Goal: Task Accomplishment & Management: Manage account settings

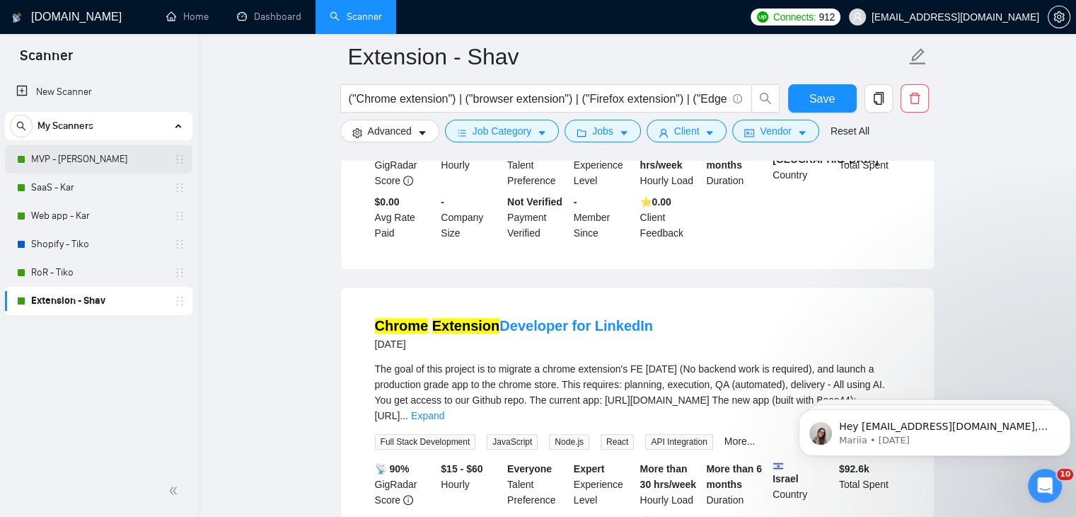
click at [113, 160] on link "MVP - [PERSON_NAME]" at bounding box center [98, 159] width 134 height 28
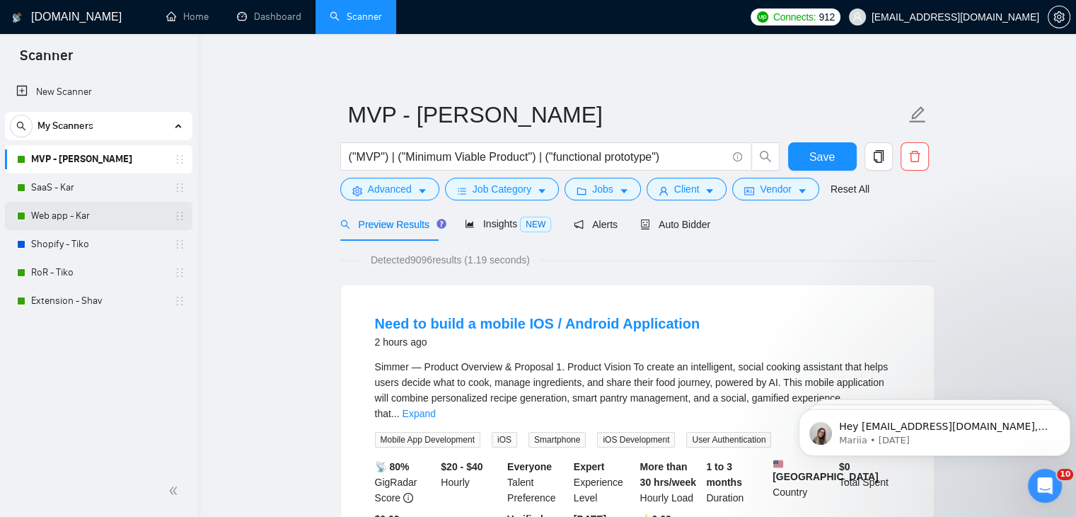
click at [133, 217] on link "Web app - Kar" at bounding box center [98, 216] width 134 height 28
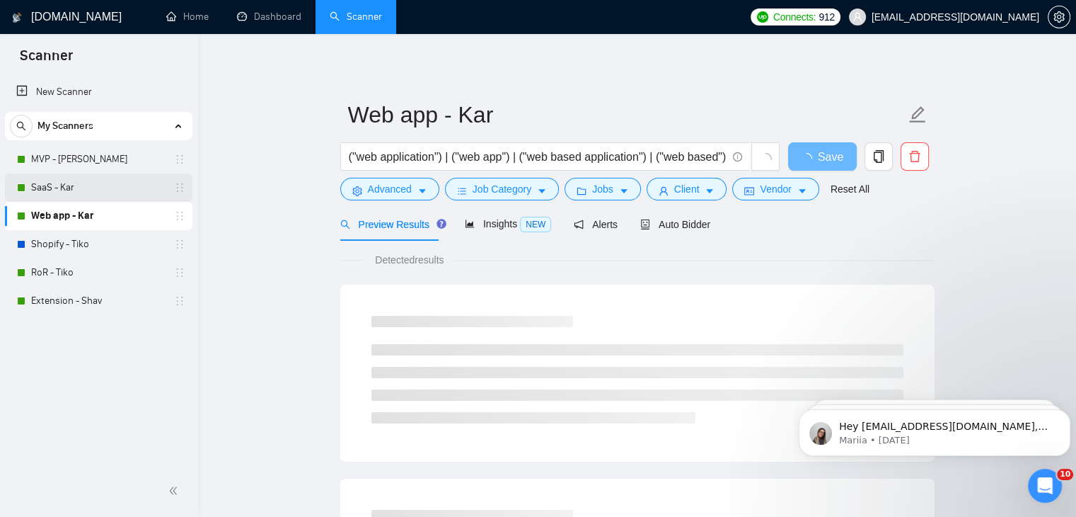
click at [124, 188] on link "SaaS - Kar" at bounding box center [98, 187] width 134 height 28
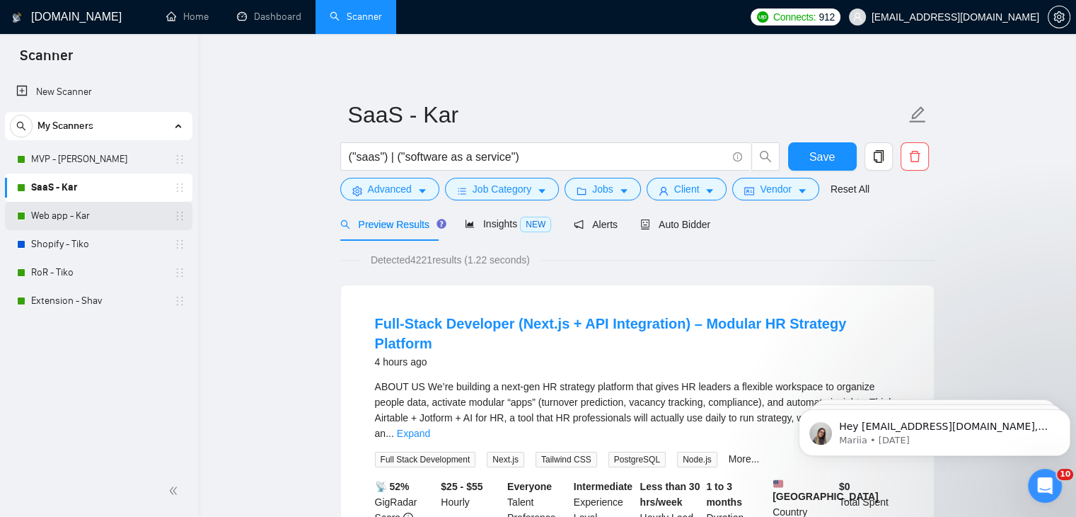
click at [111, 218] on link "Web app - Kar" at bounding box center [98, 216] width 134 height 28
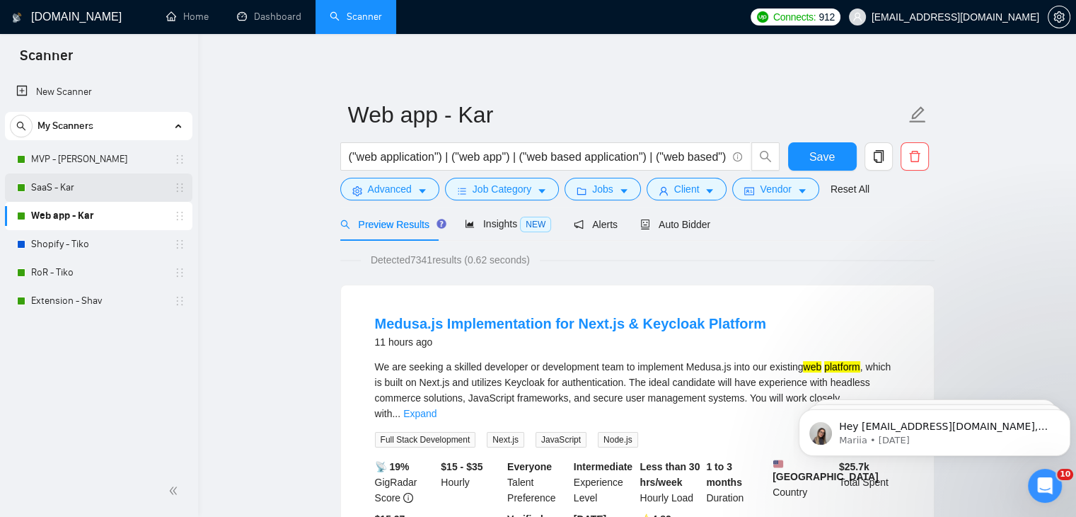
click at [76, 187] on link "SaaS - Kar" at bounding box center [98, 187] width 134 height 28
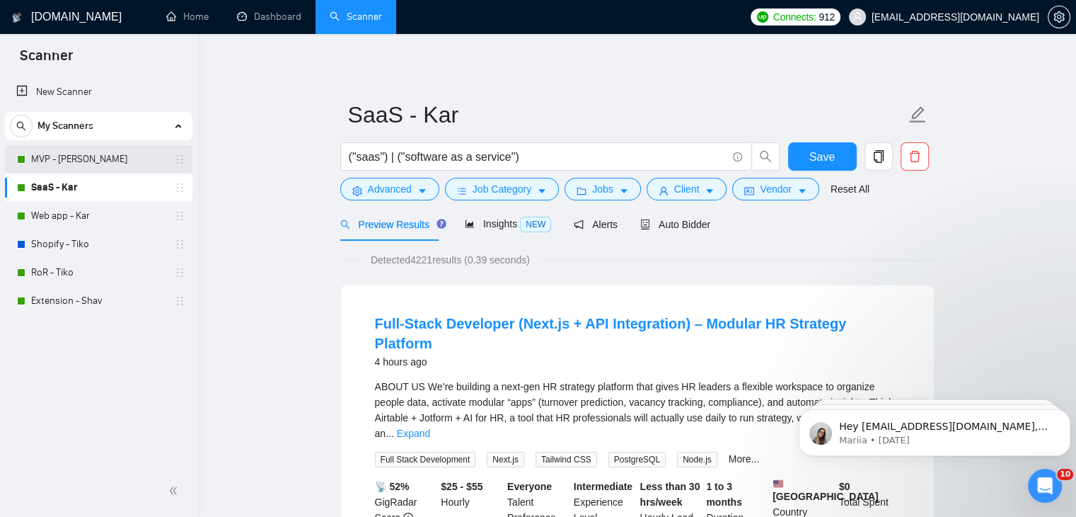
click at [88, 159] on link "MVP - [PERSON_NAME]" at bounding box center [98, 159] width 134 height 28
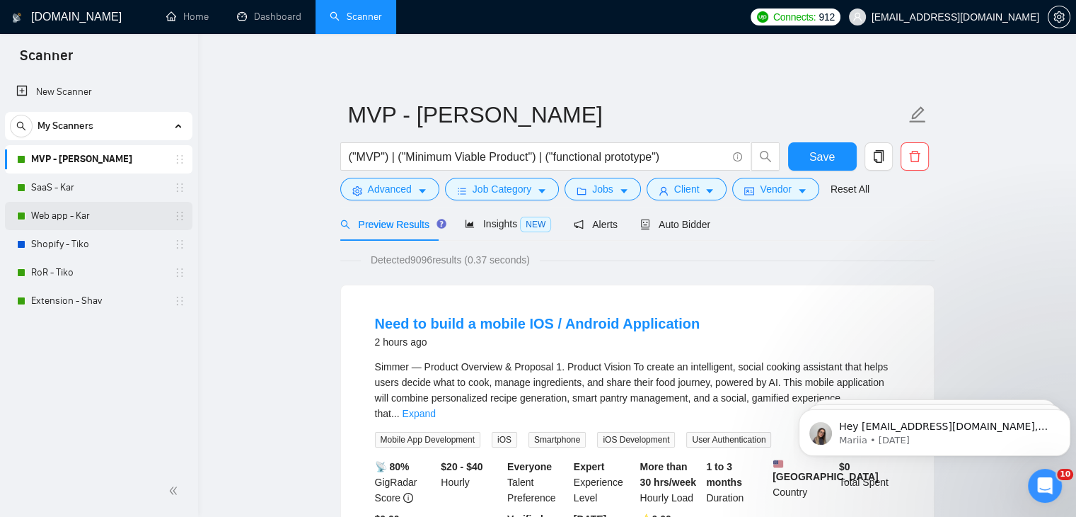
click at [113, 219] on link "Web app - Kar" at bounding box center [98, 216] width 134 height 28
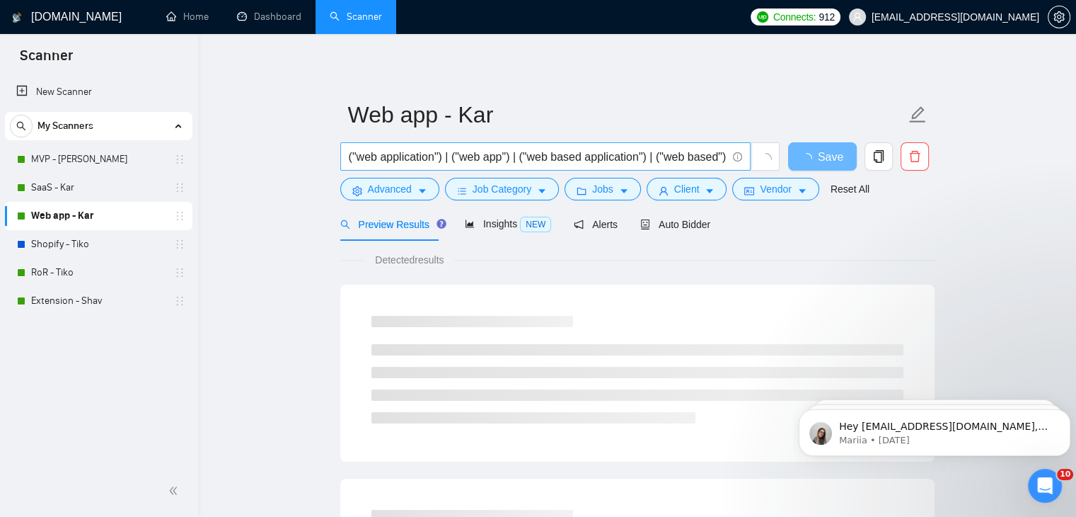
click at [643, 154] on input "("web application") | ("web app") | ("web based application") | ("web based") |…" at bounding box center [538, 157] width 378 height 18
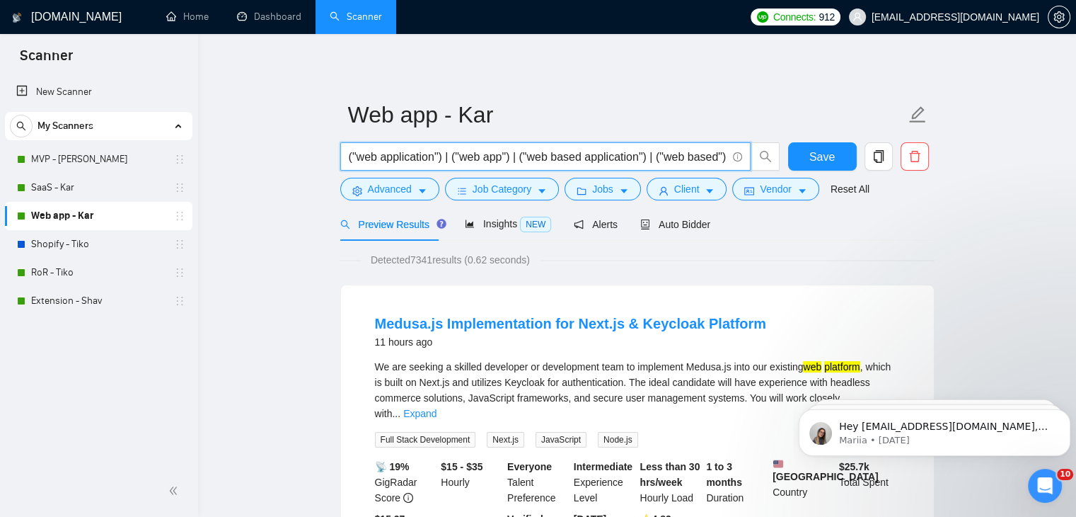
scroll to position [0, 173]
paste input "| ("web system")"
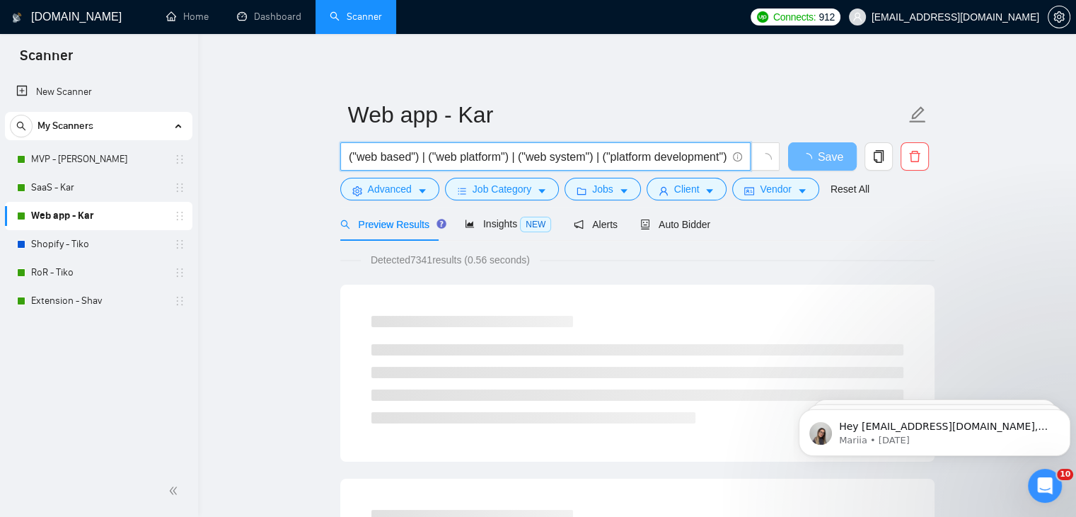
scroll to position [0, 309]
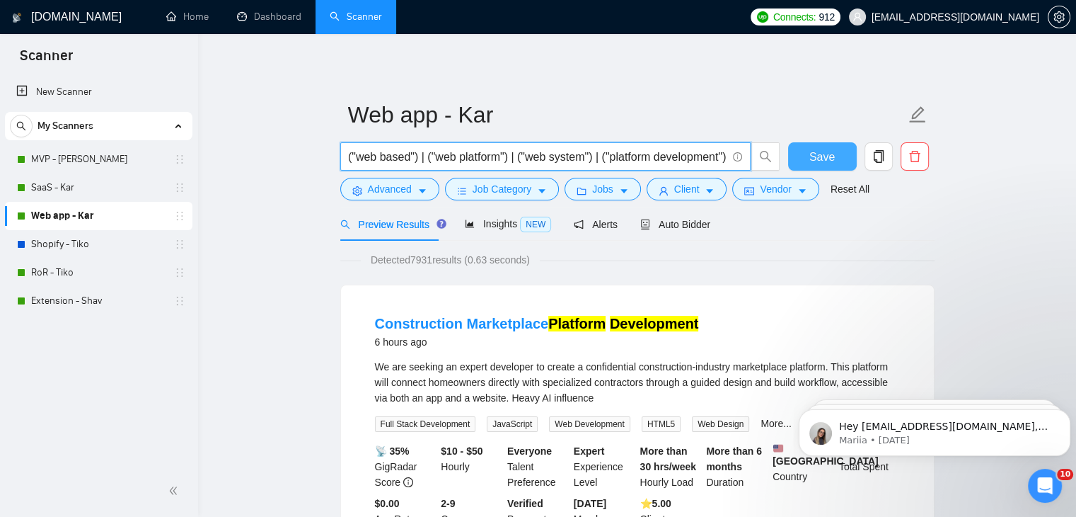
type input "("web application") | ("web app") | ("web based application") | ("web based") |…"
click at [804, 151] on button "Save" at bounding box center [822, 156] width 69 height 28
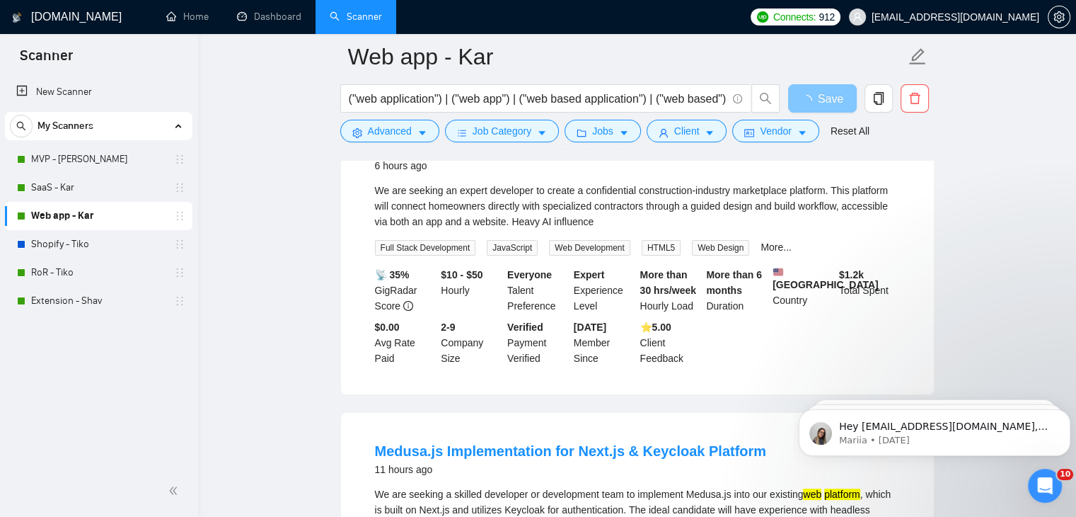
scroll to position [283, 0]
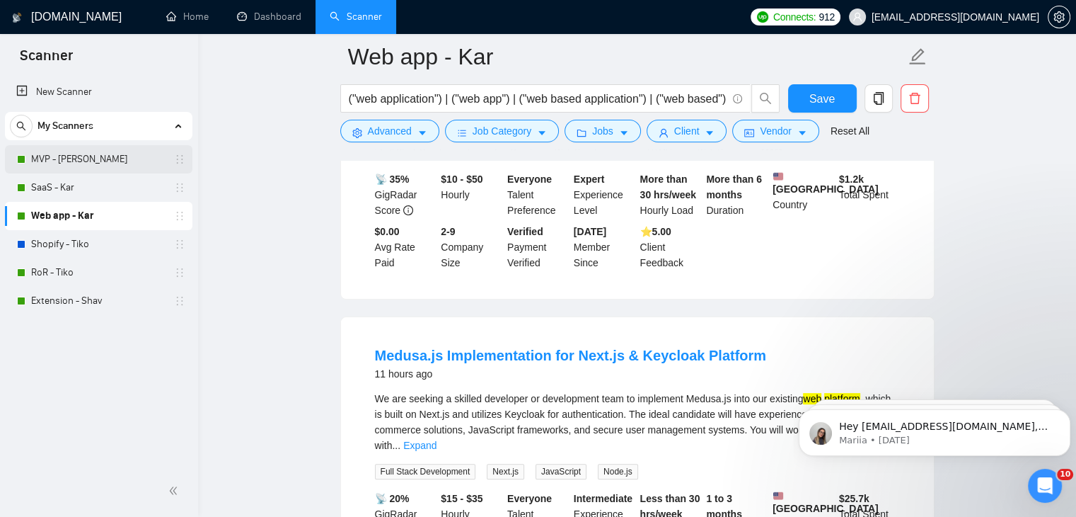
click at [83, 156] on link "MVP - [PERSON_NAME]" at bounding box center [98, 159] width 134 height 28
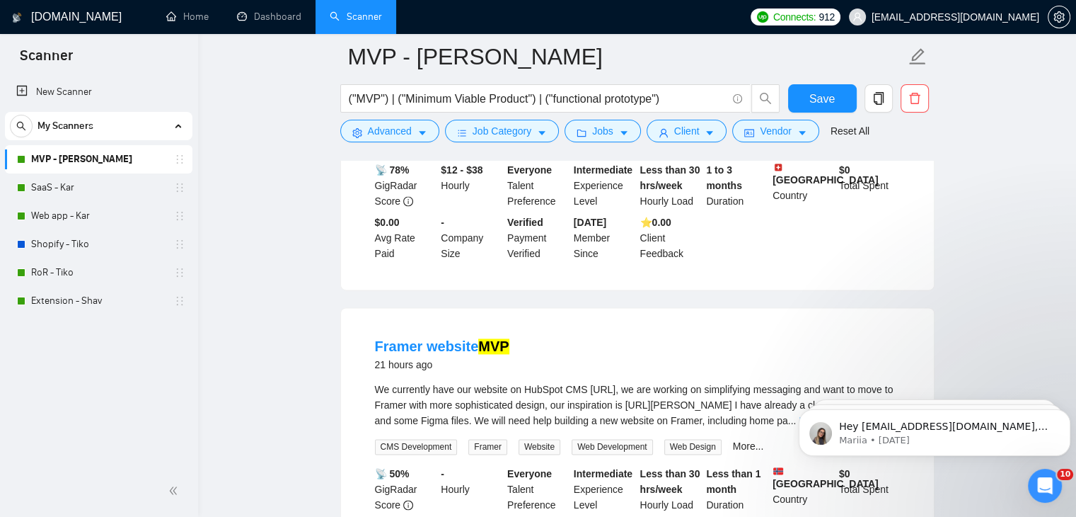
scroll to position [1910, 0]
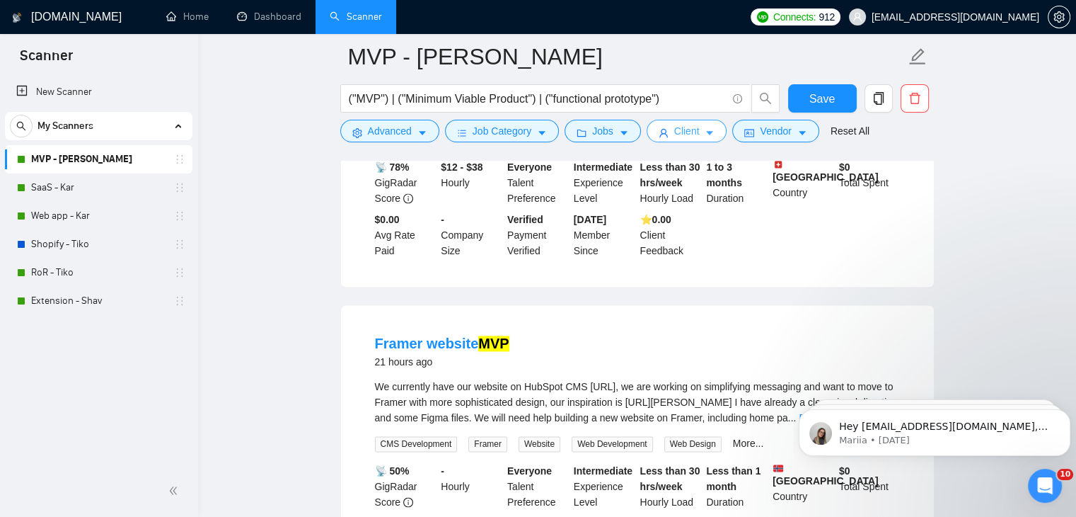
click at [674, 132] on span "Client" at bounding box center [686, 131] width 25 height 16
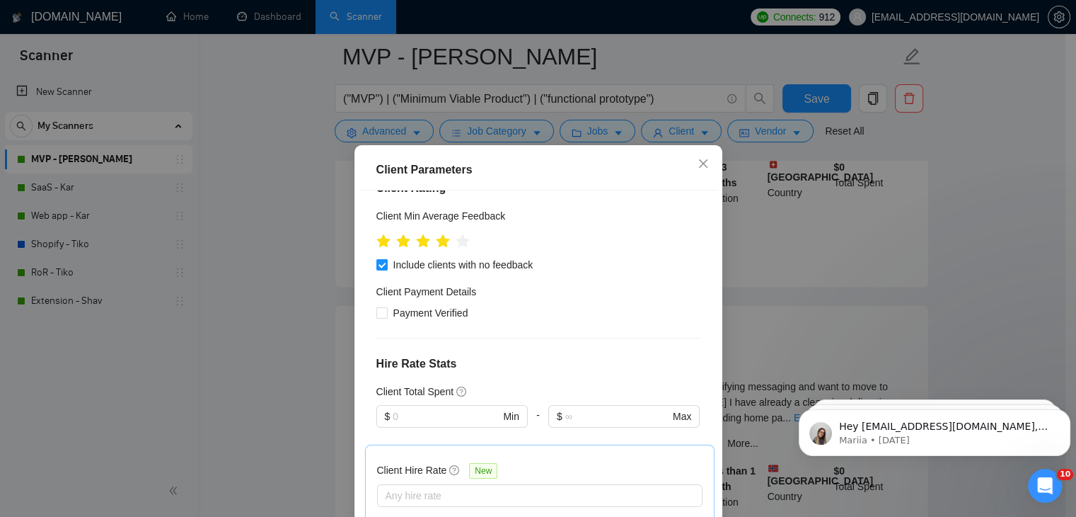
scroll to position [283, 0]
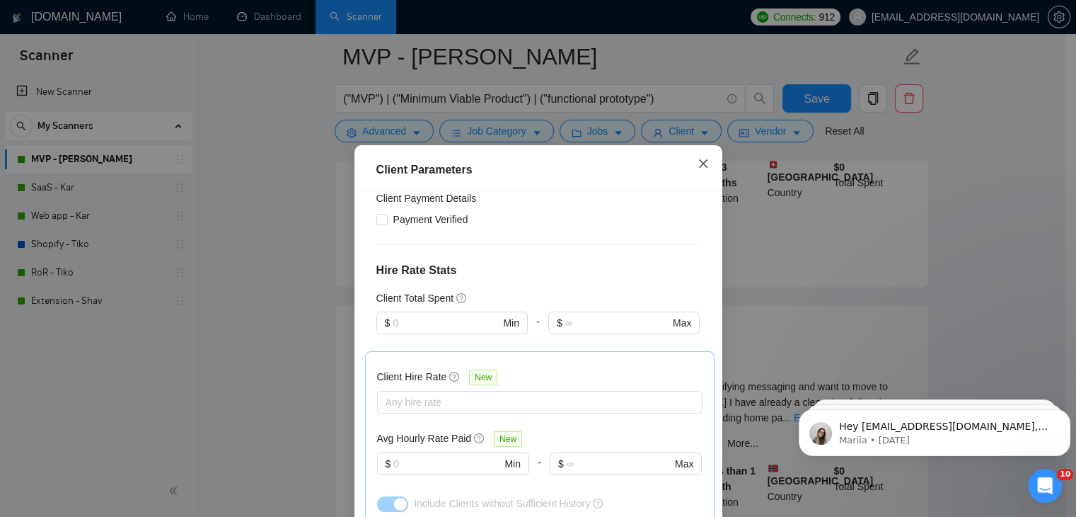
click at [698, 168] on icon "close" at bounding box center [703, 163] width 11 height 11
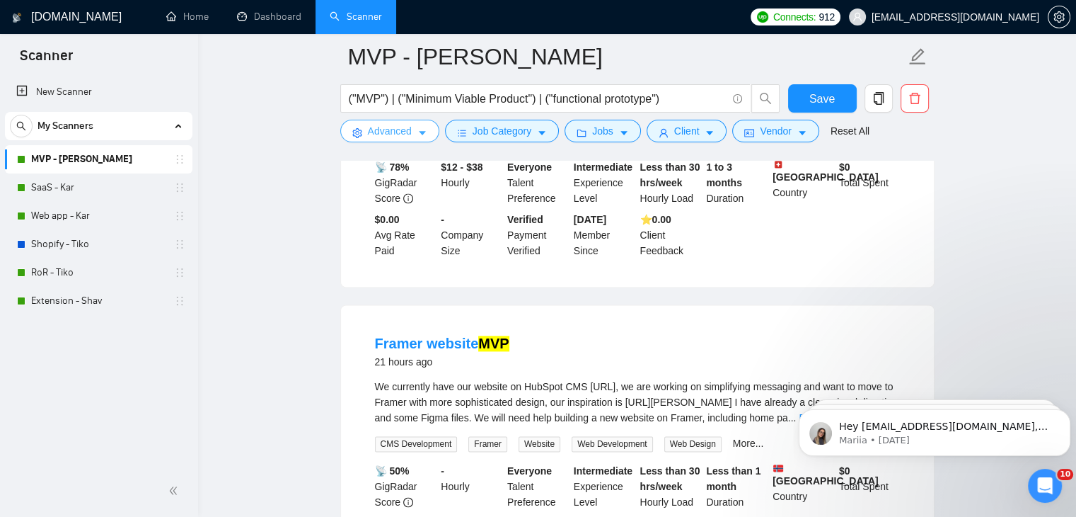
click at [396, 131] on span "Advanced" at bounding box center [390, 131] width 44 height 16
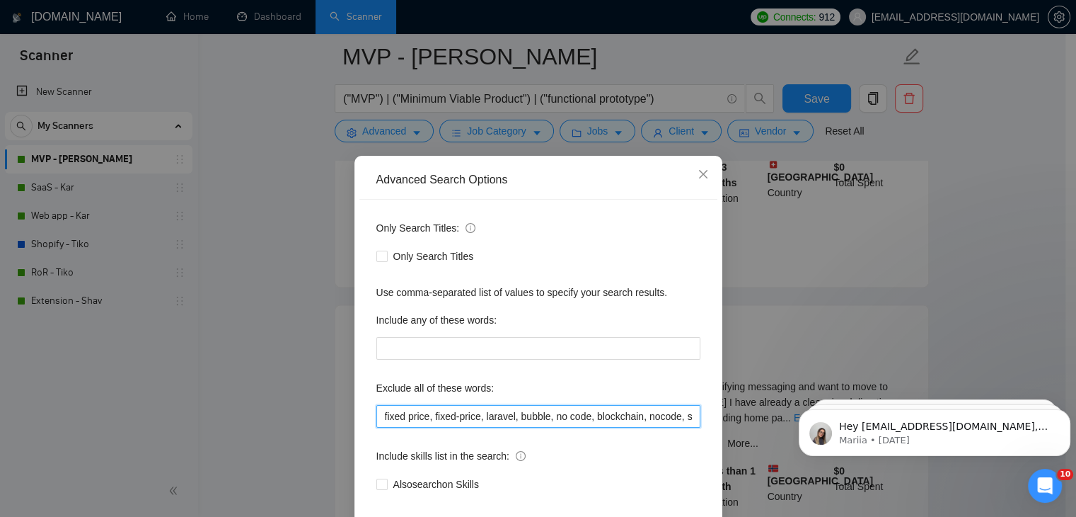
click at [396, 414] on input "fixed price, fixed-price, laravel, bubble, no code, blockchain, nocode, supabas…" at bounding box center [538, 416] width 324 height 23
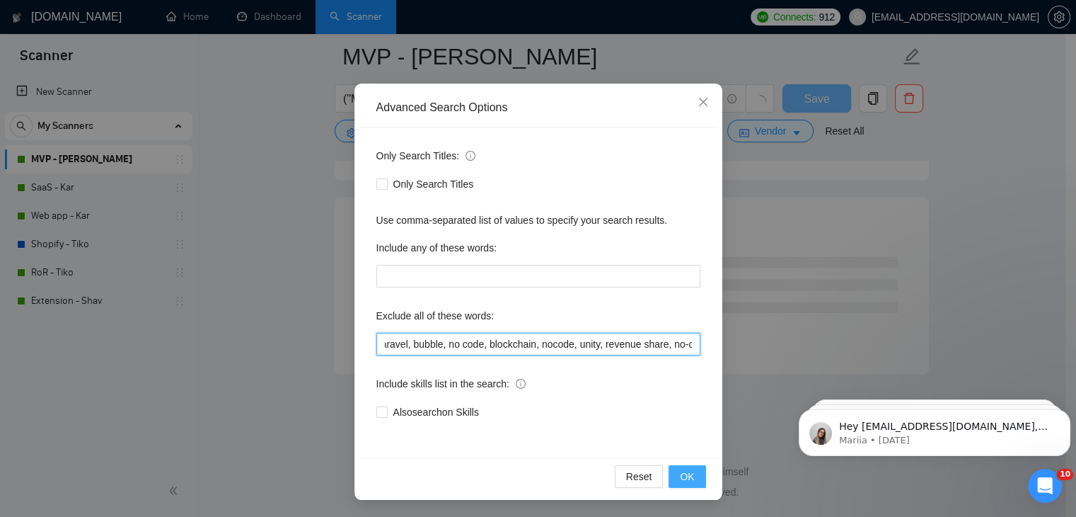
scroll to position [1845, 0]
type input "fixed price, fixed-price, laravel, bubble, no code, blockchain, nocode, unity, …"
click at [675, 478] on button "OK" at bounding box center [687, 476] width 37 height 23
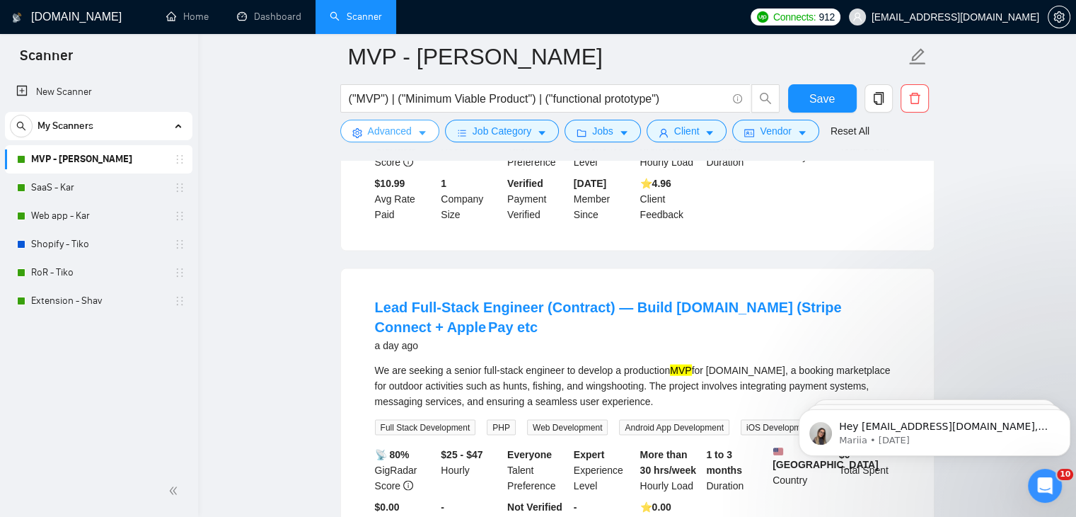
scroll to position [2805, 0]
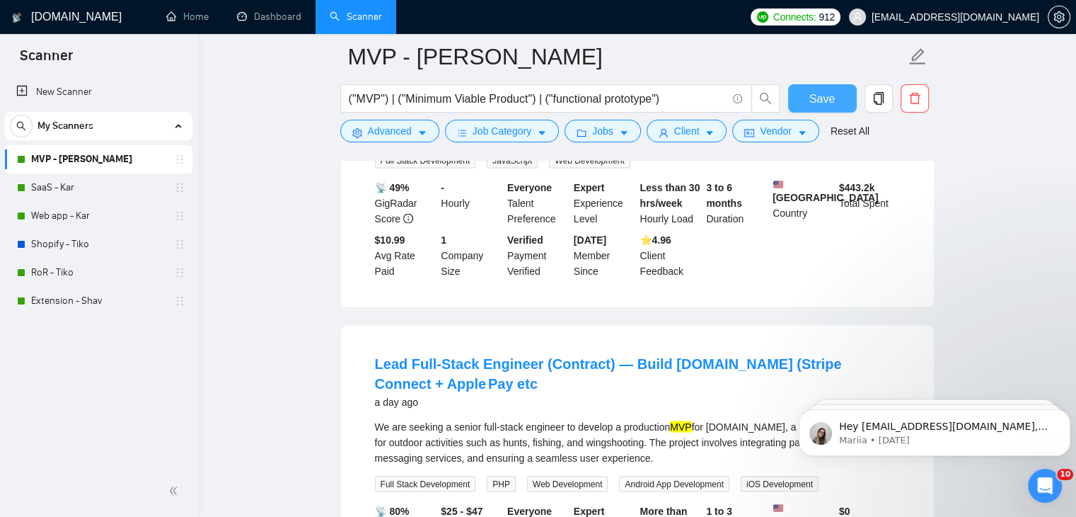
click at [823, 96] on span "Save" at bounding box center [821, 99] width 25 height 18
click at [91, 214] on link "Web app - Kar" at bounding box center [98, 216] width 134 height 28
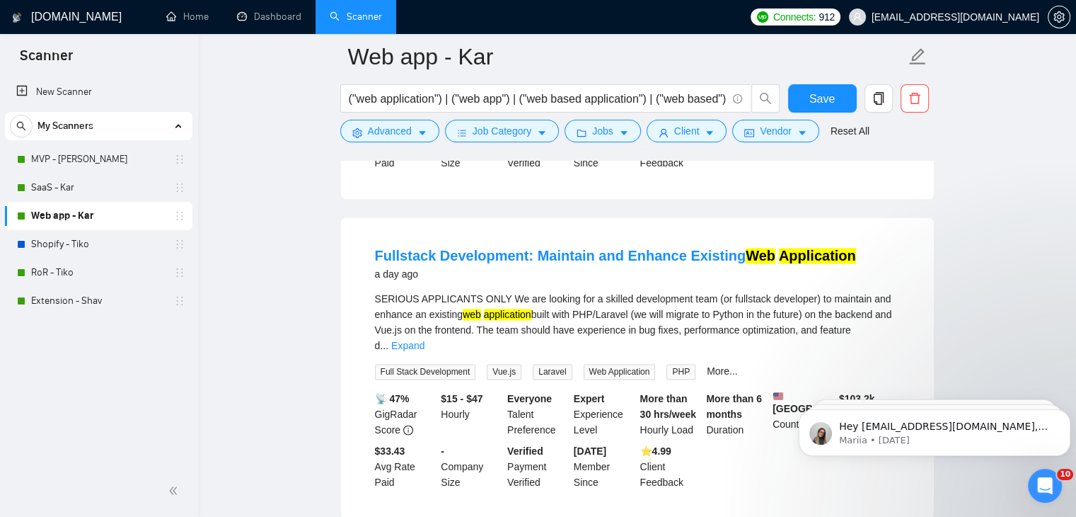
scroll to position [1981, 0]
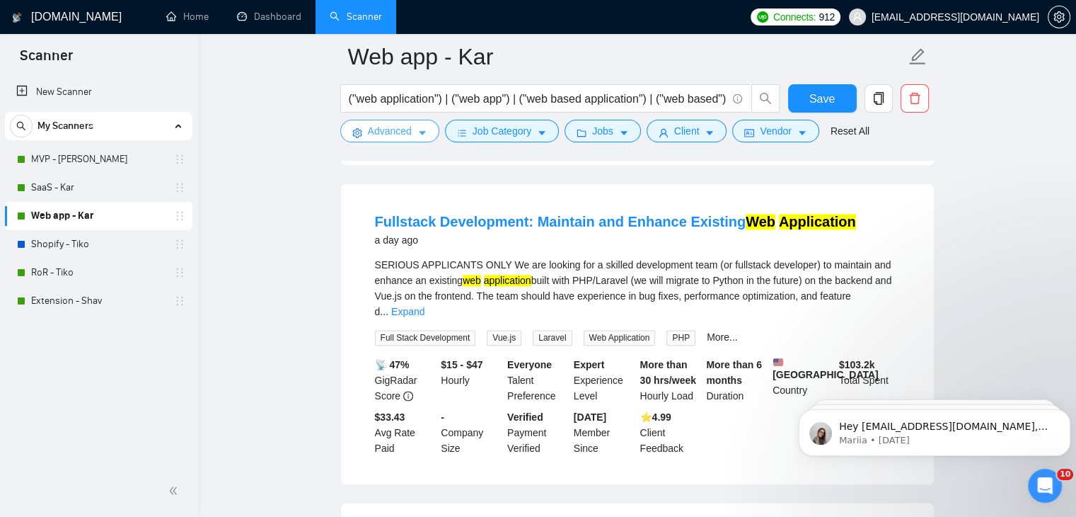
click at [402, 127] on span "Advanced" at bounding box center [390, 131] width 44 height 16
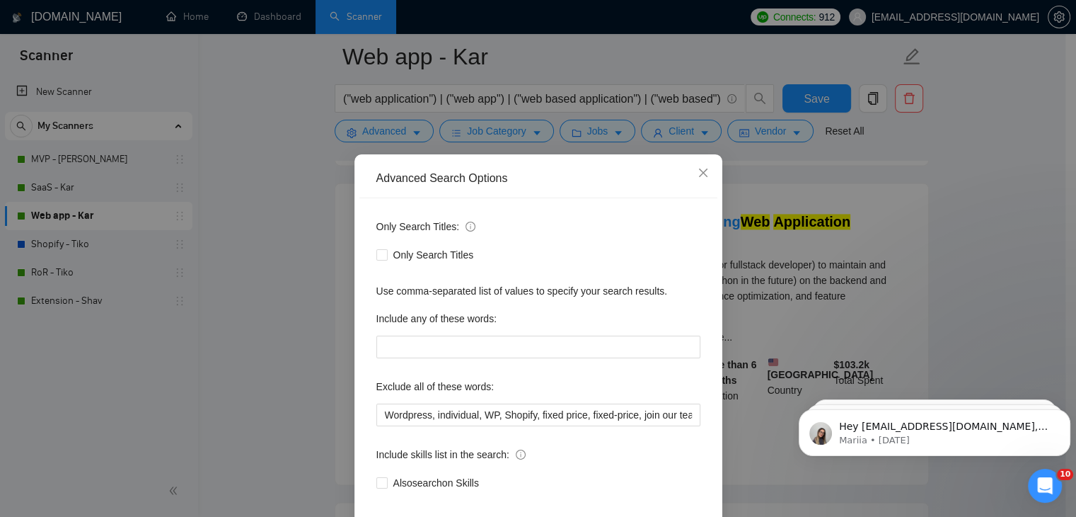
scroll to position [71, 0]
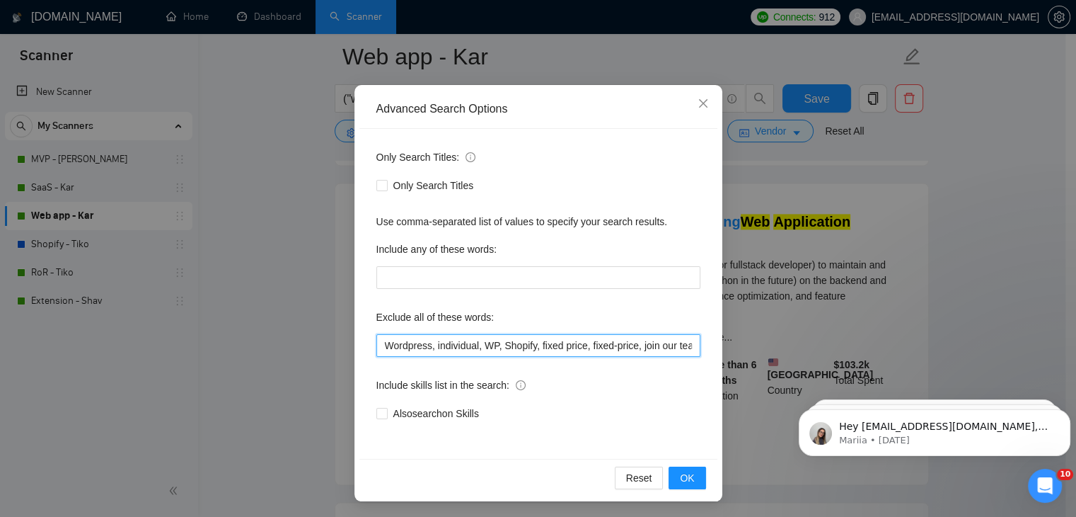
click at [453, 338] on input "Wordpress, individual, WP, Shopify, fixed price, fixed-price, join our team, bu…" at bounding box center [538, 345] width 324 height 23
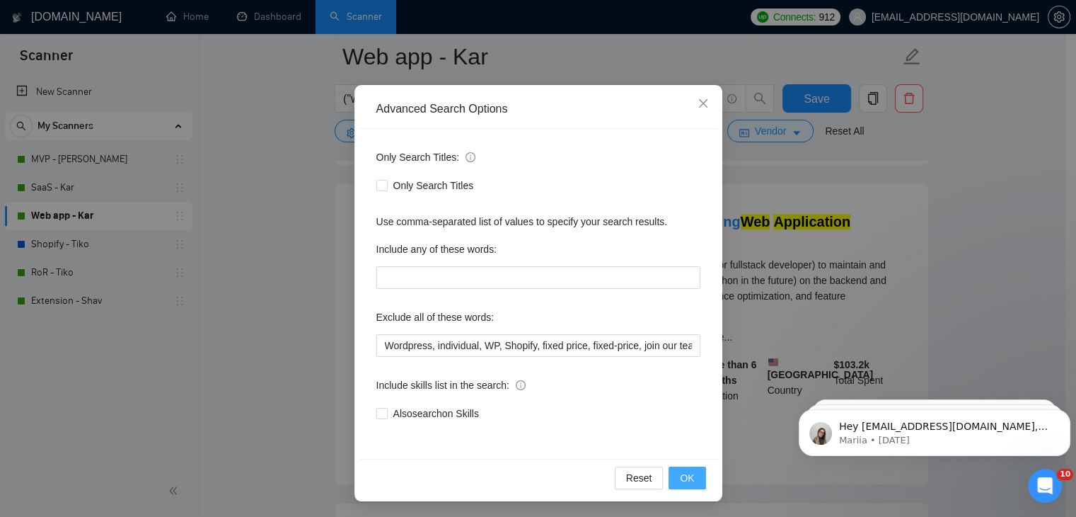
click at [688, 471] on span "OK" at bounding box center [687, 478] width 14 height 16
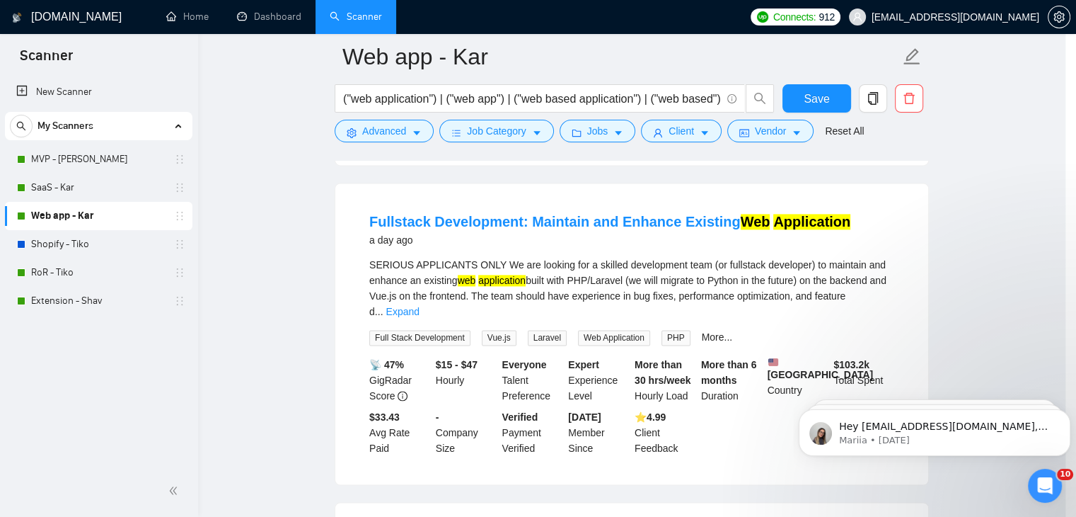
scroll to position [1, 0]
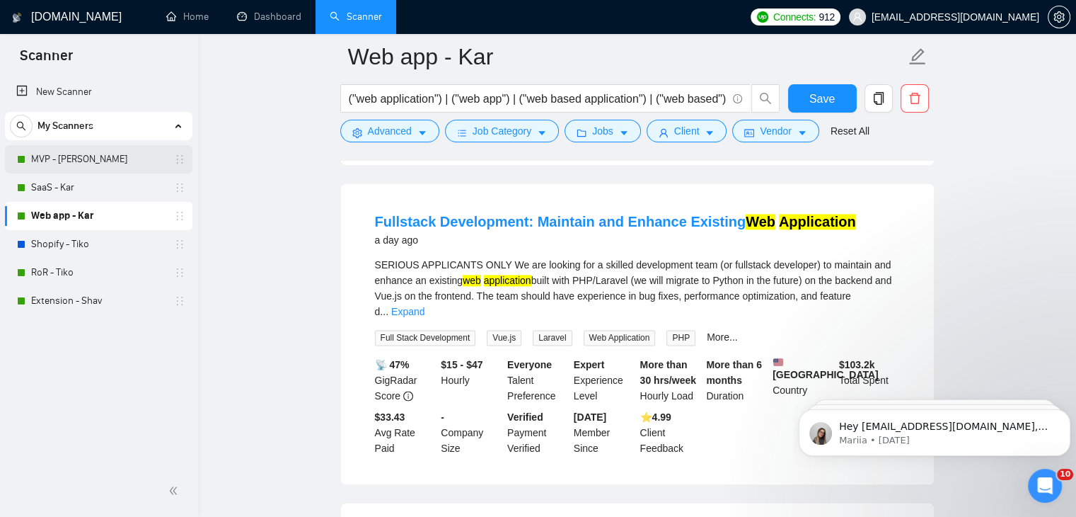
click at [132, 158] on link "MVP - [PERSON_NAME]" at bounding box center [98, 159] width 134 height 28
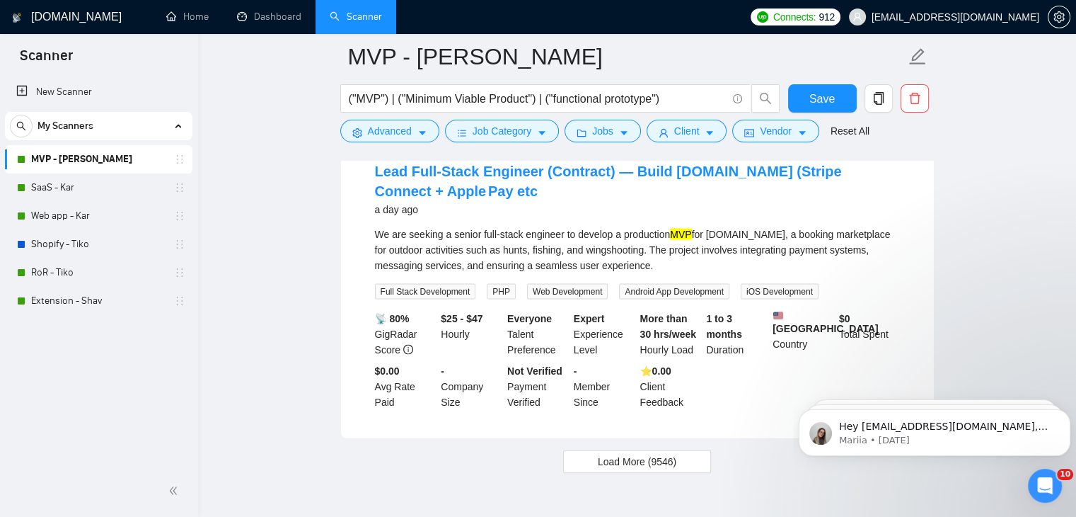
scroll to position [3017, 0]
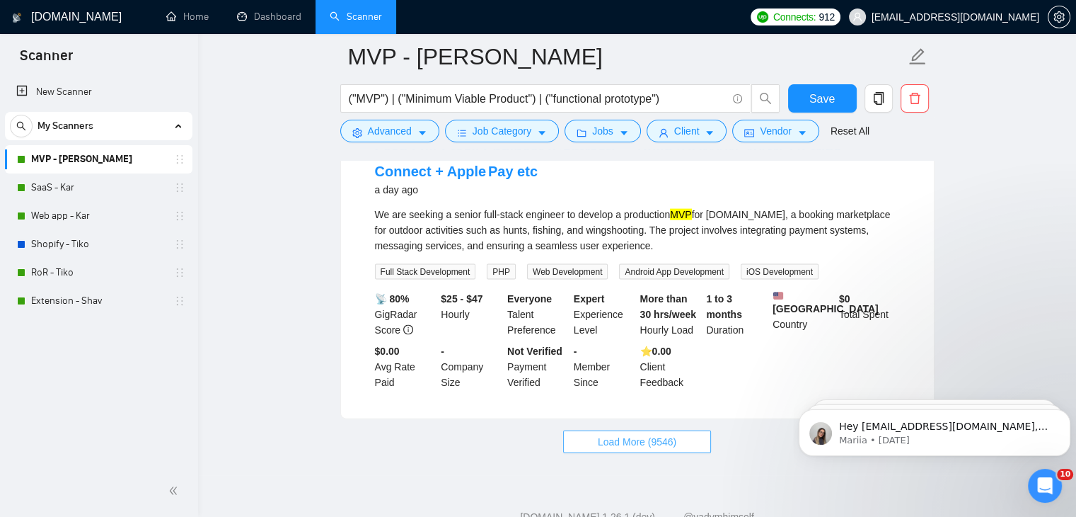
click at [596, 430] on button "Load More (9546)" at bounding box center [637, 441] width 148 height 23
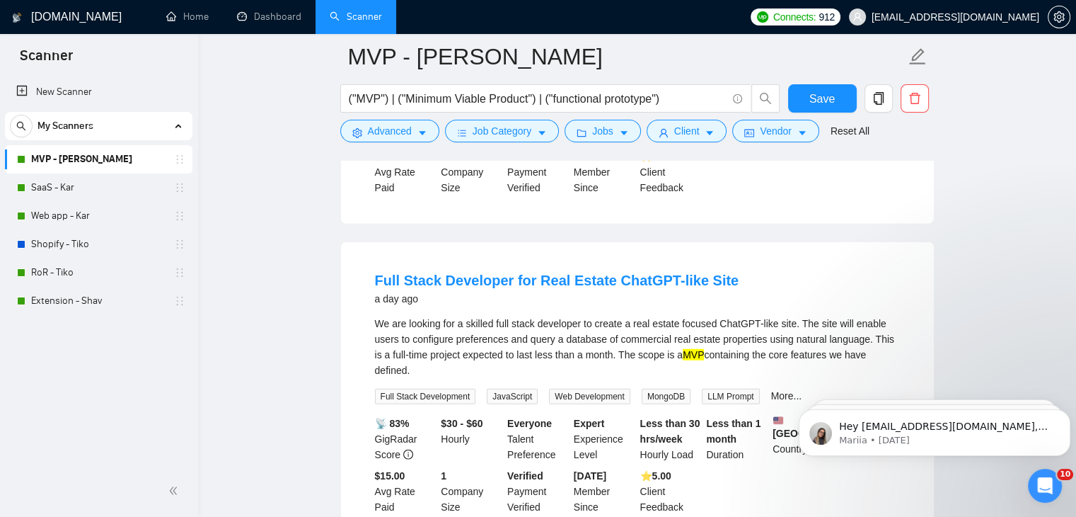
scroll to position [3795, 0]
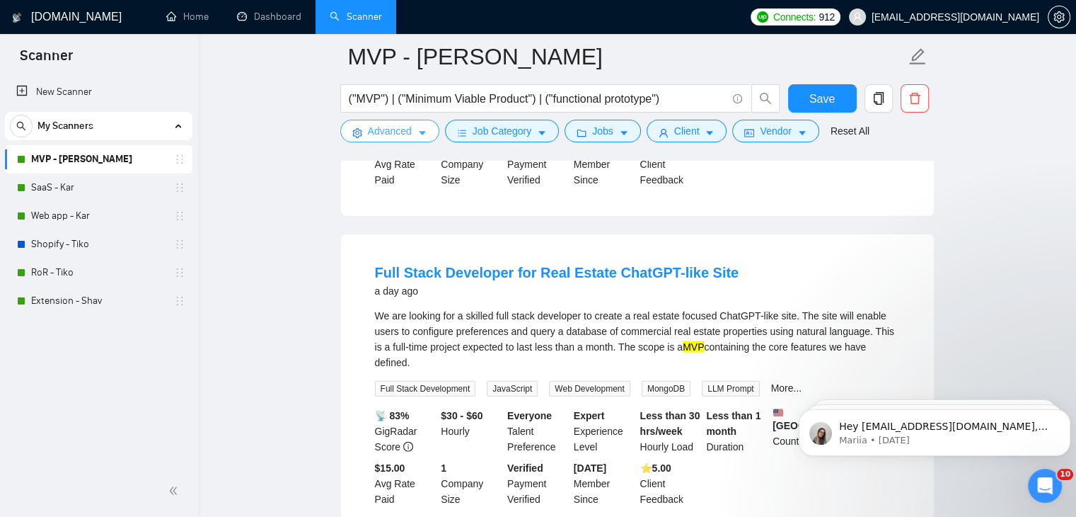
click at [382, 131] on span "Advanced" at bounding box center [390, 131] width 44 height 16
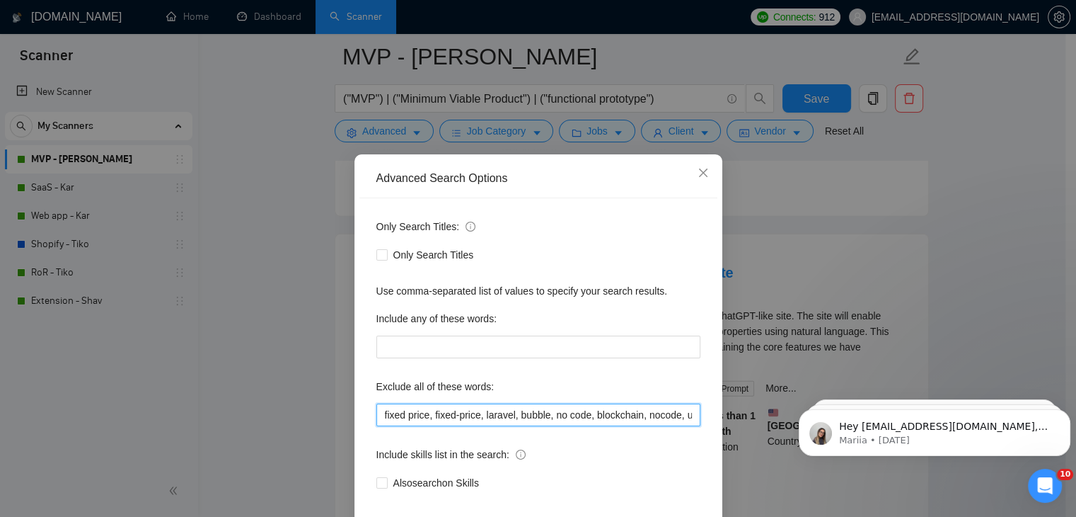
click at [480, 405] on input "fixed price, fixed-price, laravel, bubble, no code, blockchain, nocode, unity, …" at bounding box center [538, 414] width 324 height 23
click at [698, 171] on icon "close" at bounding box center [703, 172] width 11 height 11
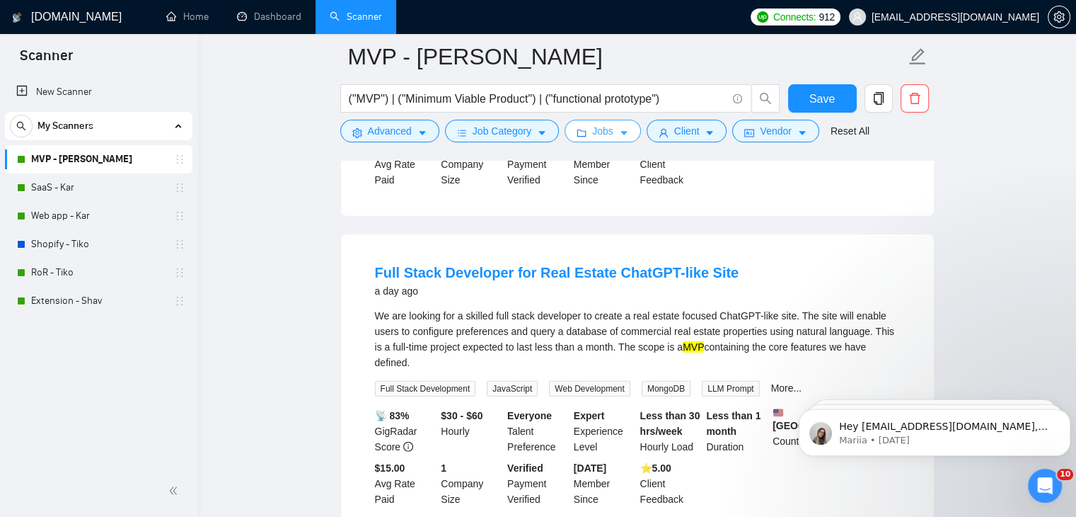
click at [597, 131] on span "Jobs" at bounding box center [602, 131] width 21 height 16
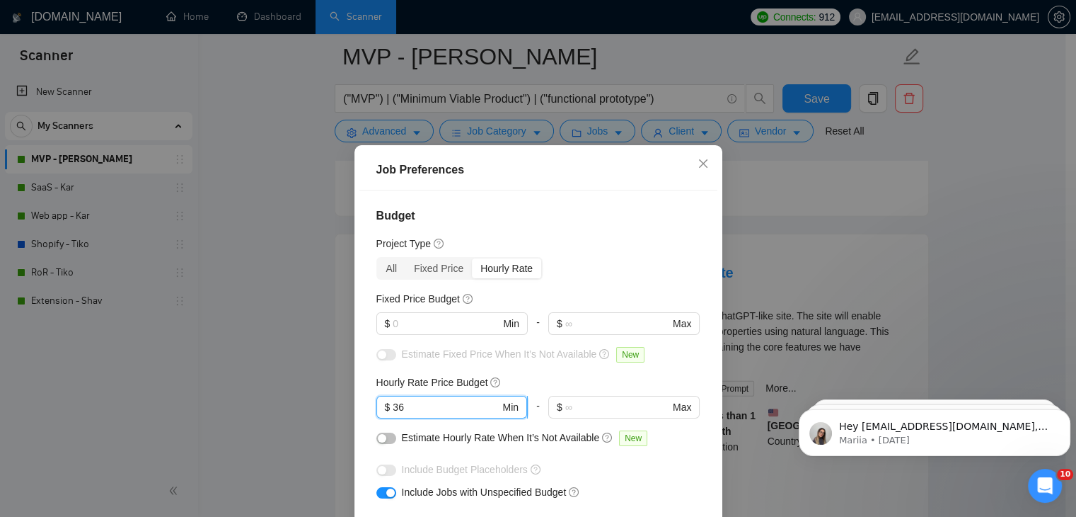
click at [405, 405] on input "36" at bounding box center [446, 407] width 107 height 16
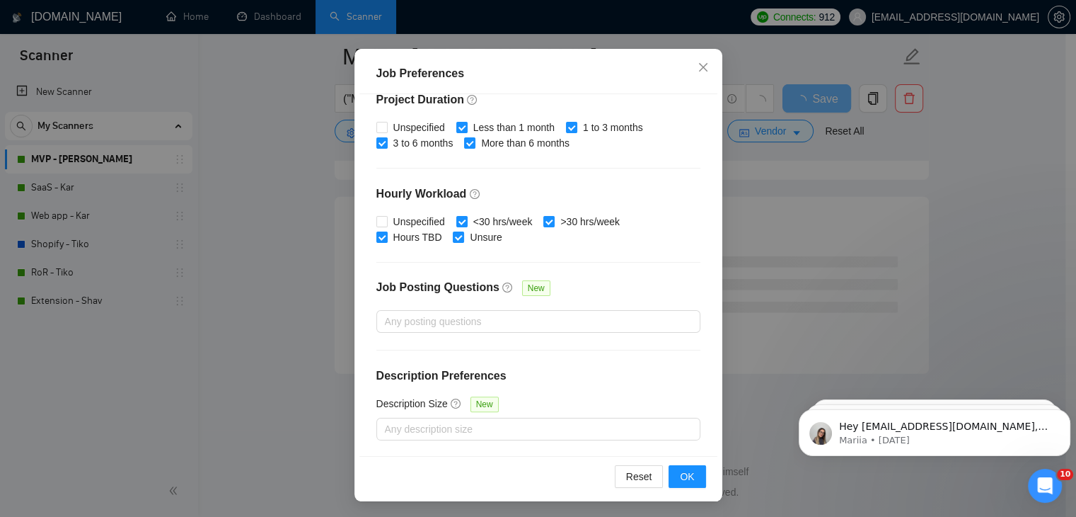
scroll to position [97, 0]
type input "35"
click at [684, 480] on span "OK" at bounding box center [687, 476] width 14 height 16
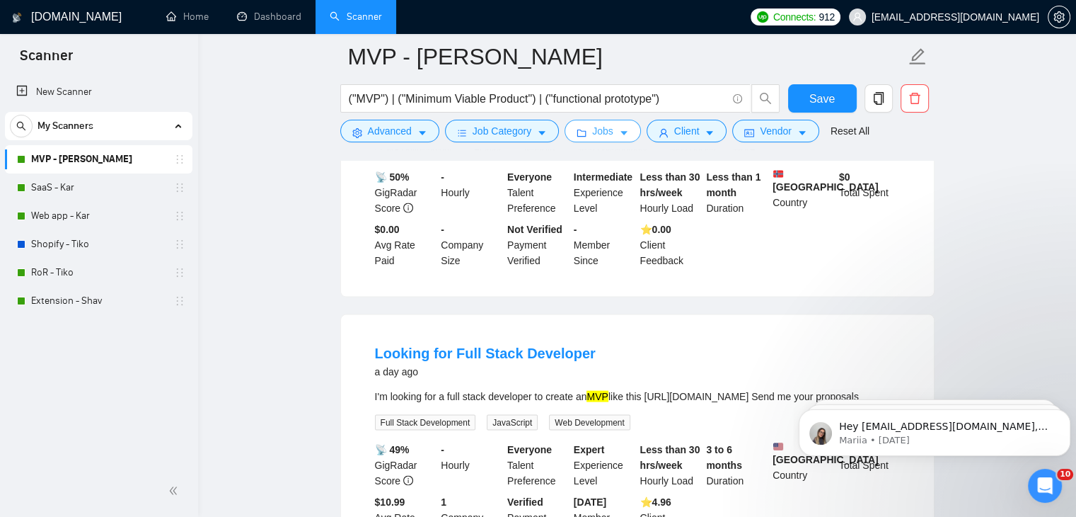
scroll to position [2988, 0]
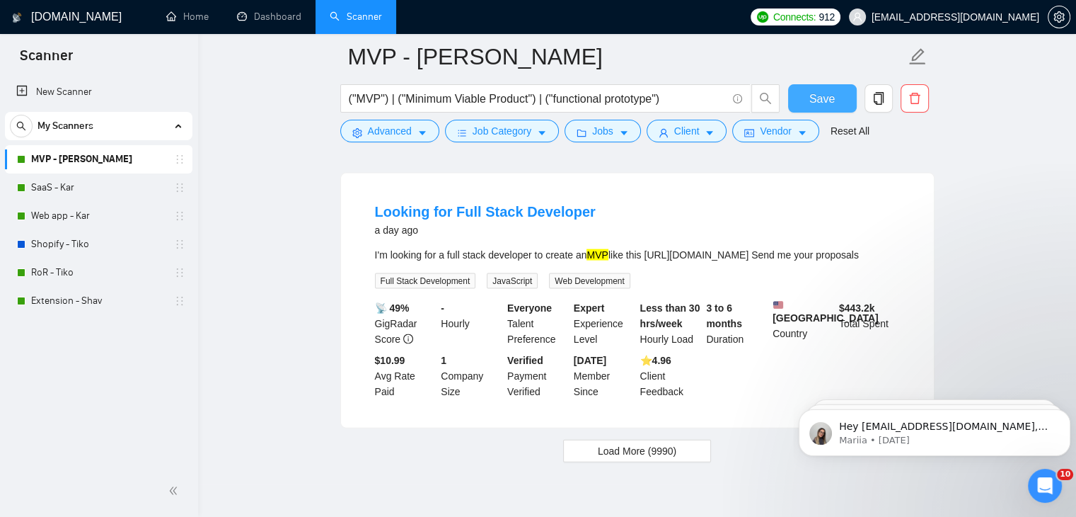
click at [807, 96] on button "Save" at bounding box center [822, 98] width 69 height 28
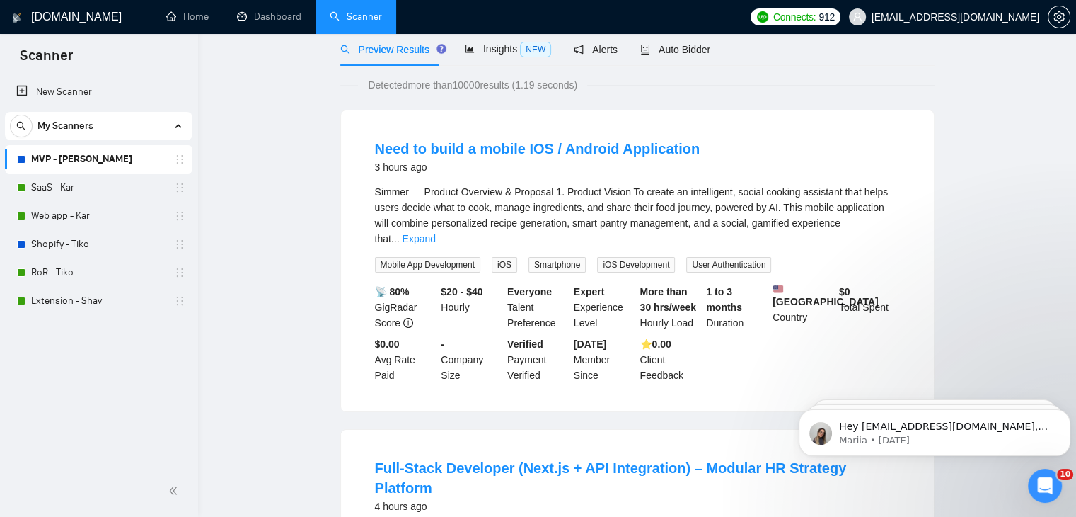
scroll to position [0, 0]
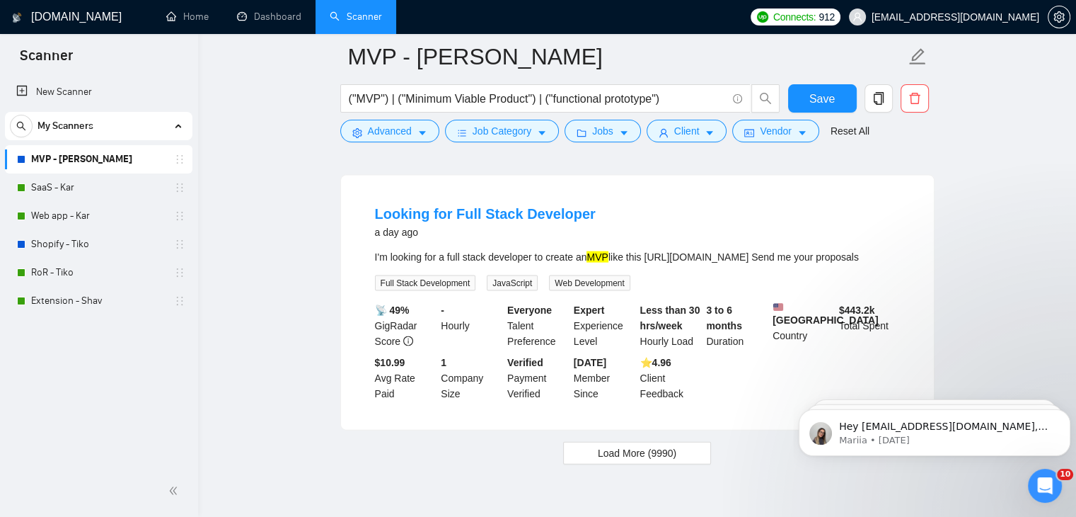
scroll to position [2988, 0]
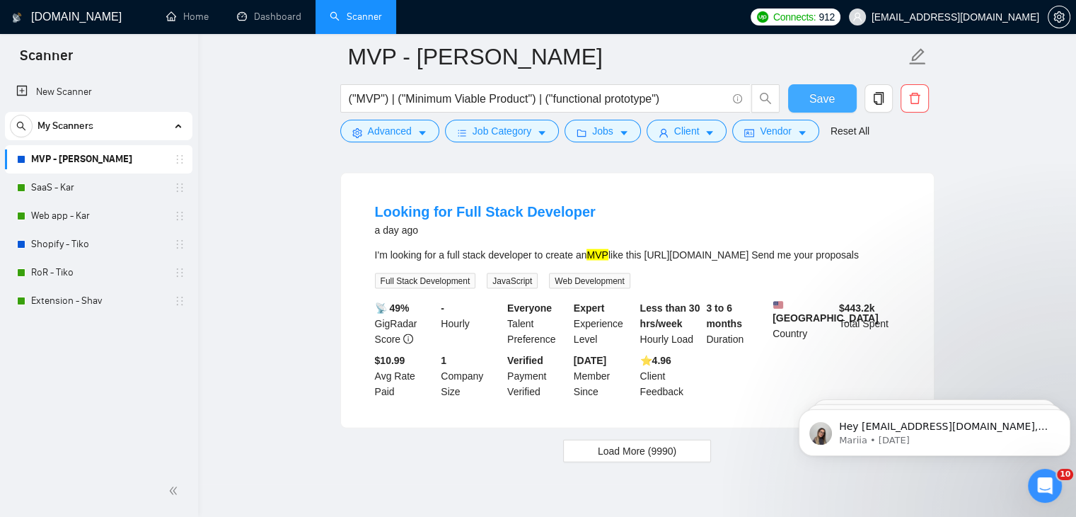
click at [817, 94] on span "Save" at bounding box center [821, 99] width 25 height 18
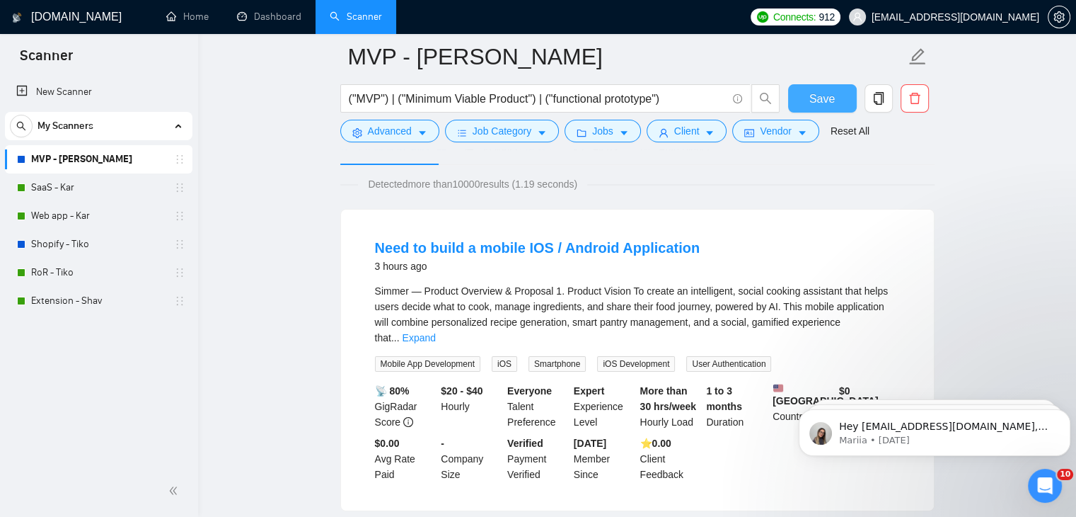
scroll to position [0, 0]
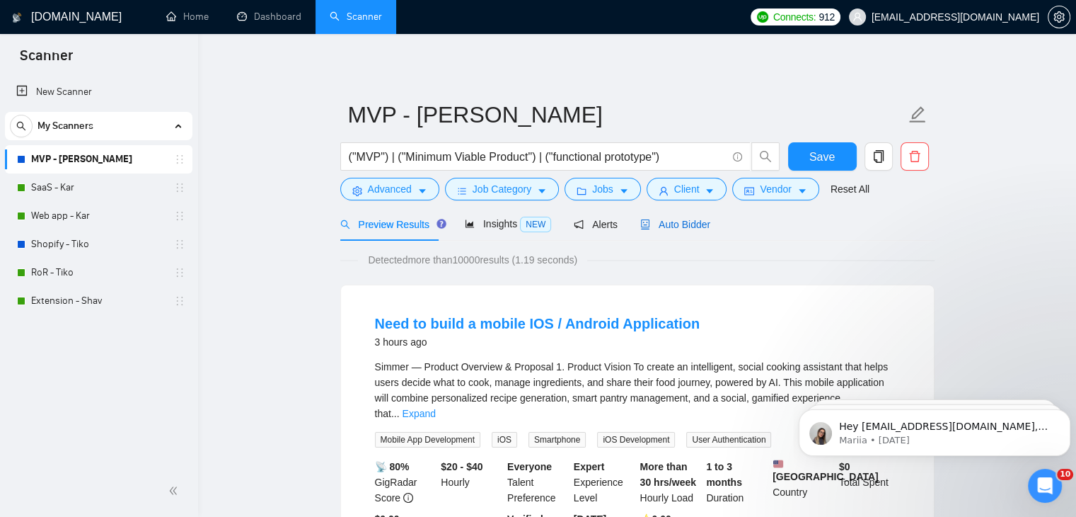
click at [682, 219] on span "Auto Bidder" at bounding box center [675, 224] width 70 height 11
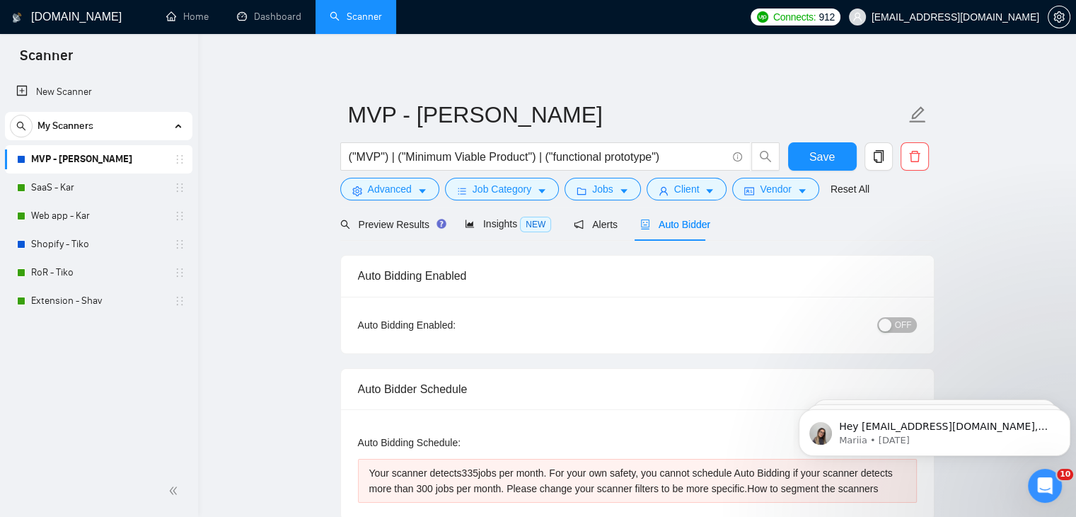
checkbox input "true"
click at [395, 224] on span "Preview Results" at bounding box center [391, 224] width 102 height 11
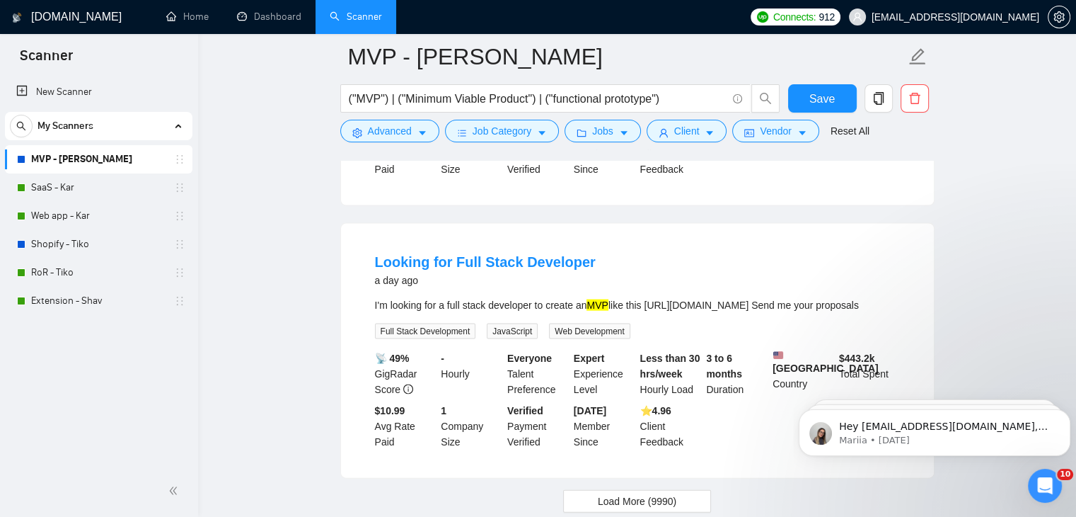
scroll to position [2988, 0]
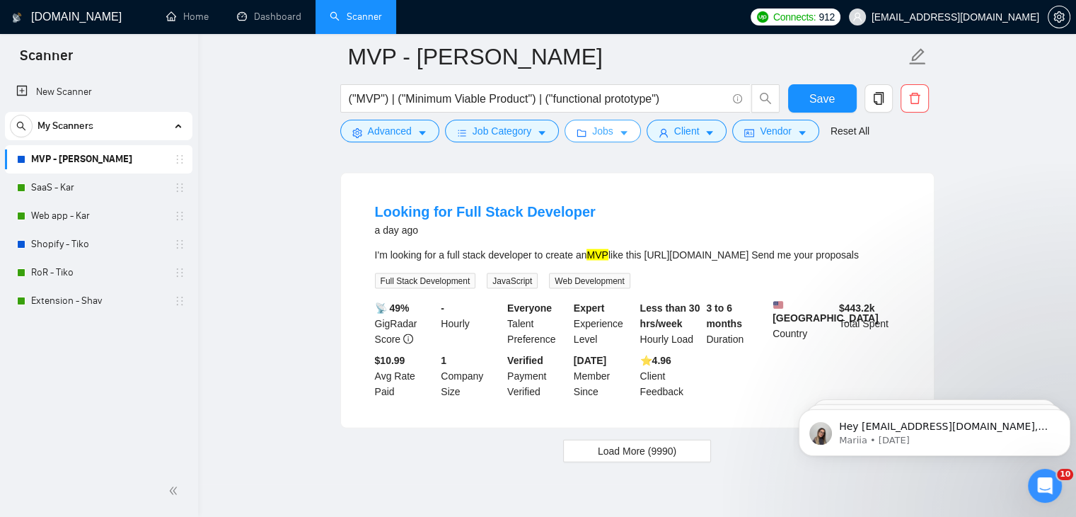
click at [572, 128] on button "Jobs" at bounding box center [603, 131] width 76 height 23
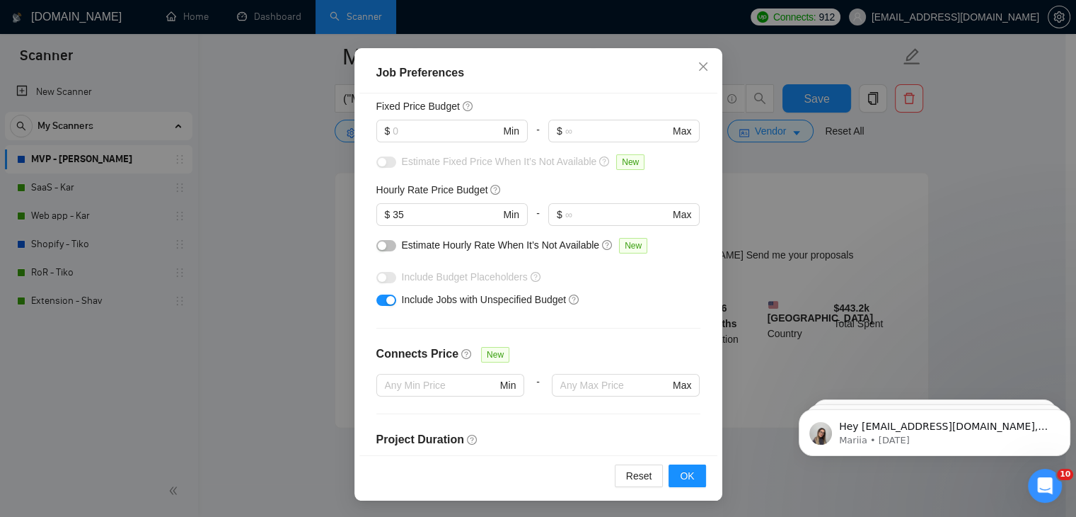
scroll to position [11, 0]
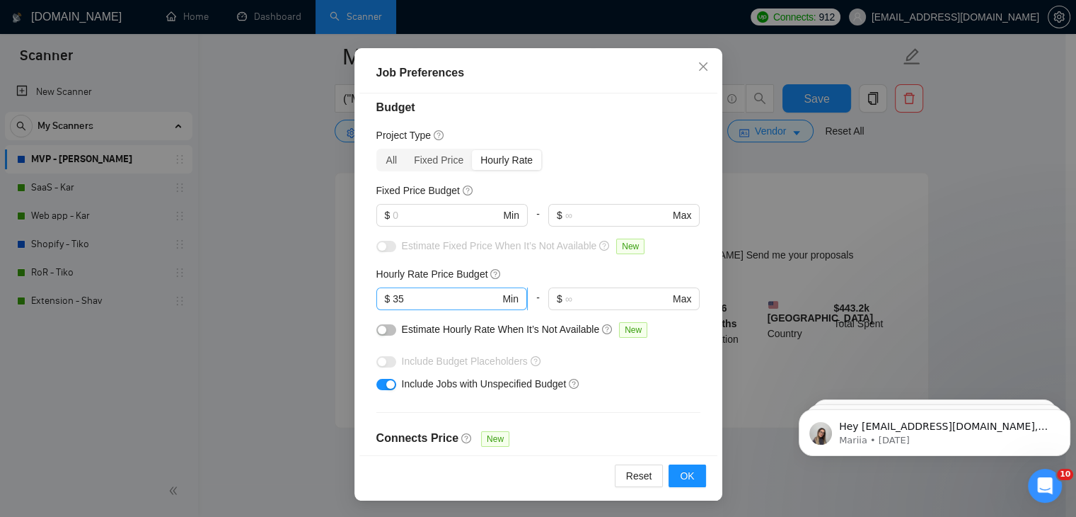
click at [439, 296] on input "35" at bounding box center [446, 299] width 107 height 16
click at [691, 64] on span "Close" at bounding box center [703, 67] width 38 height 38
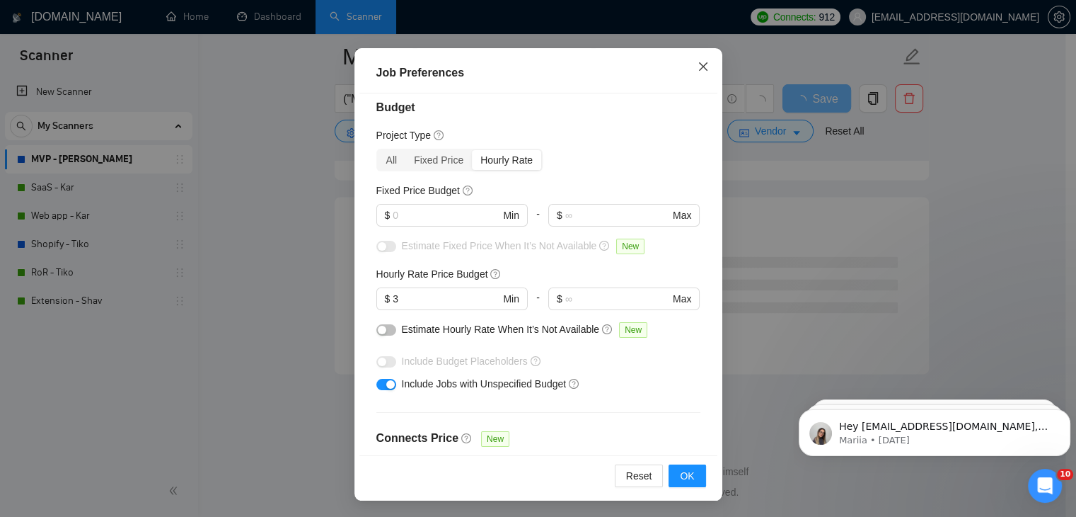
scroll to position [37, 0]
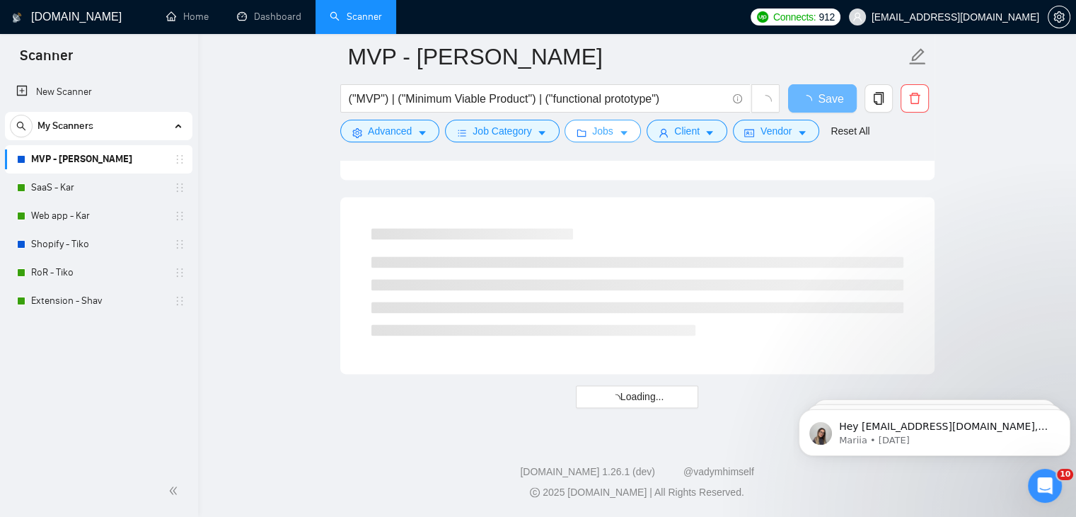
click at [597, 128] on span "Jobs" at bounding box center [602, 131] width 21 height 16
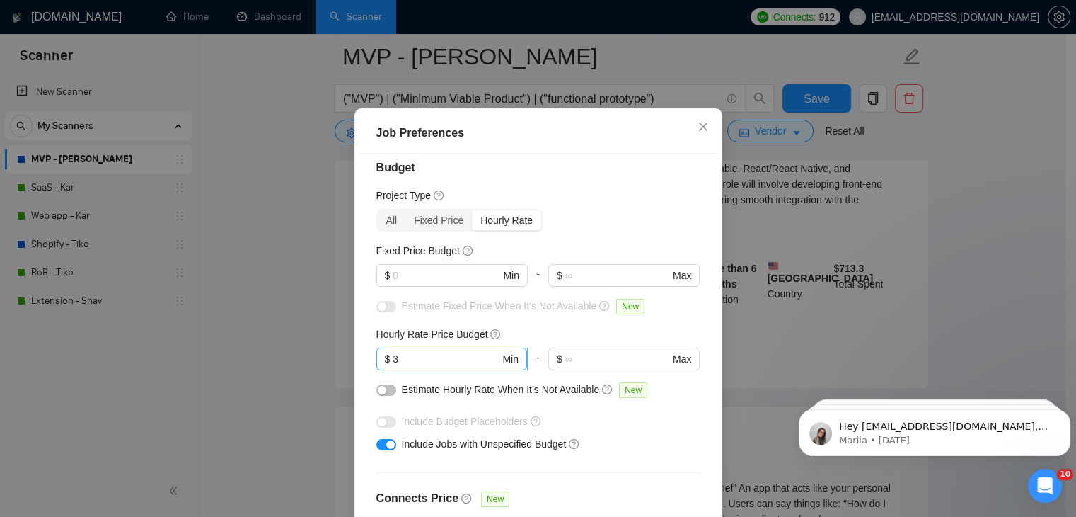
click at [451, 367] on input "3" at bounding box center [446, 359] width 107 height 16
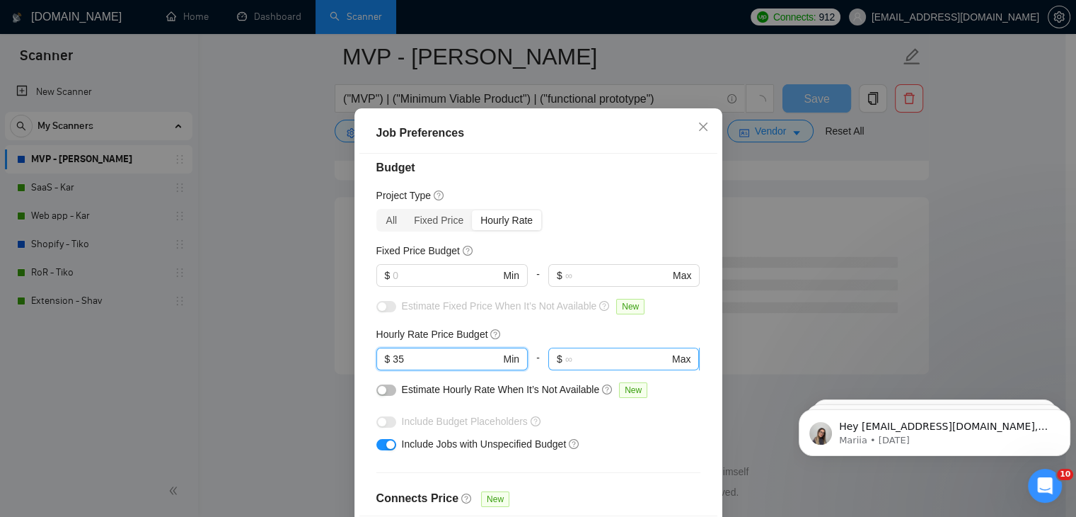
type input "35"
click at [565, 367] on input "text" at bounding box center [617, 359] width 104 height 16
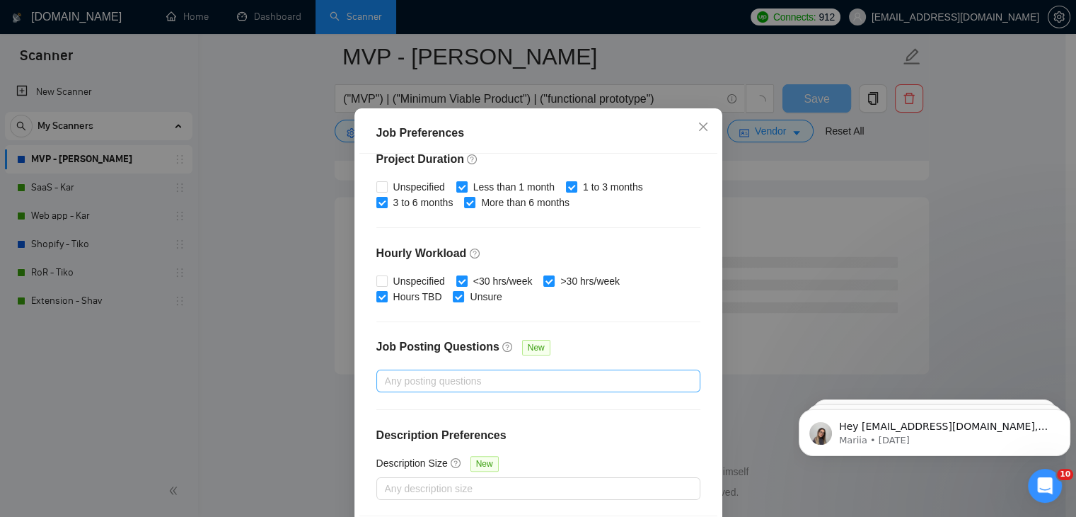
scroll to position [436, 0]
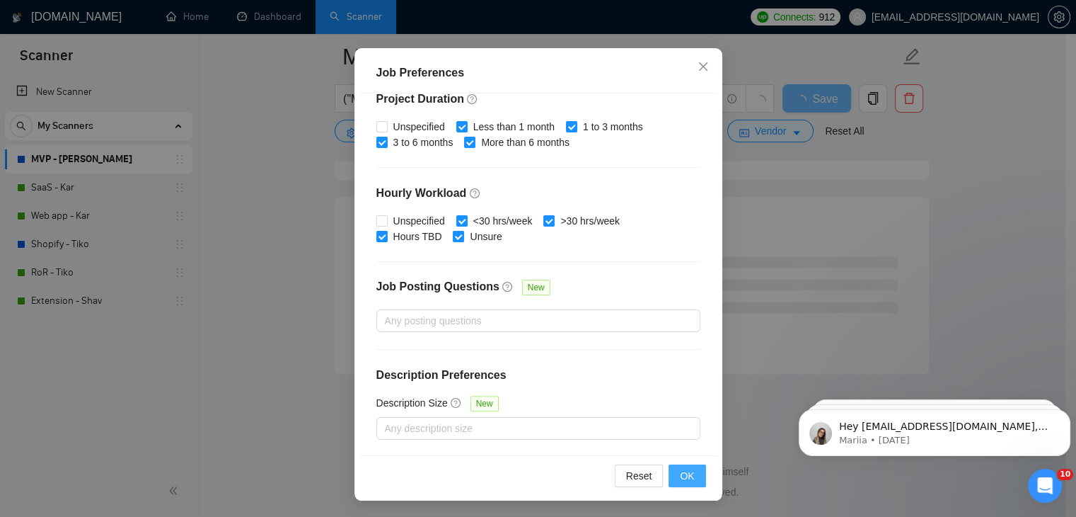
type input "60"
click at [672, 471] on button "OK" at bounding box center [687, 475] width 37 height 23
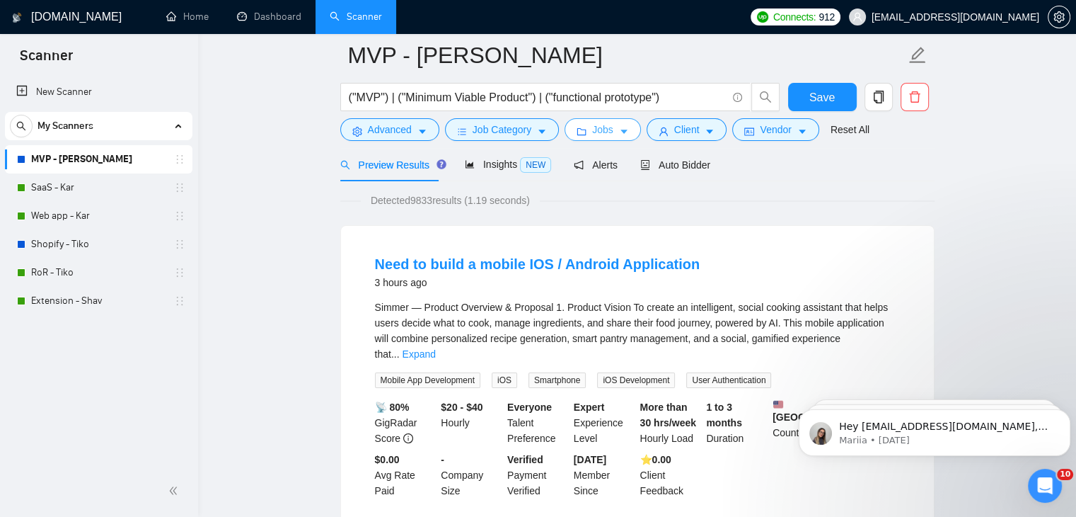
scroll to position [0, 0]
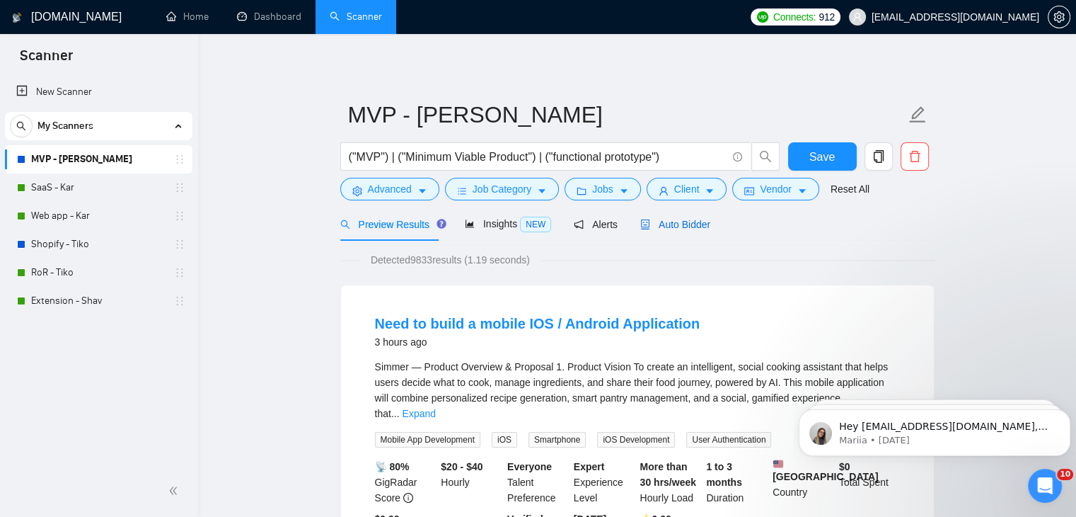
click at [684, 223] on span "Auto Bidder" at bounding box center [675, 224] width 70 height 11
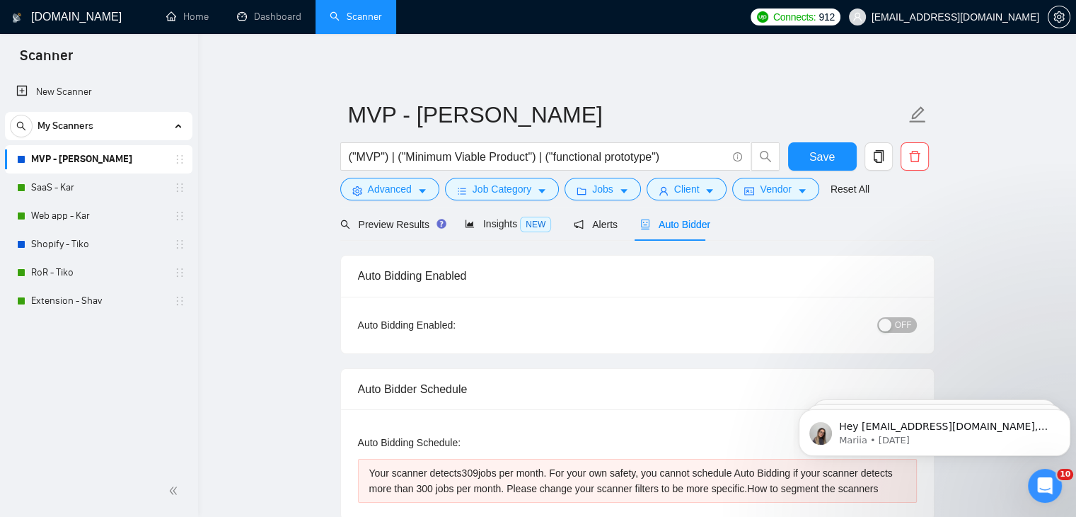
checkbox input "true"
click at [596, 185] on span "Jobs" at bounding box center [602, 189] width 21 height 16
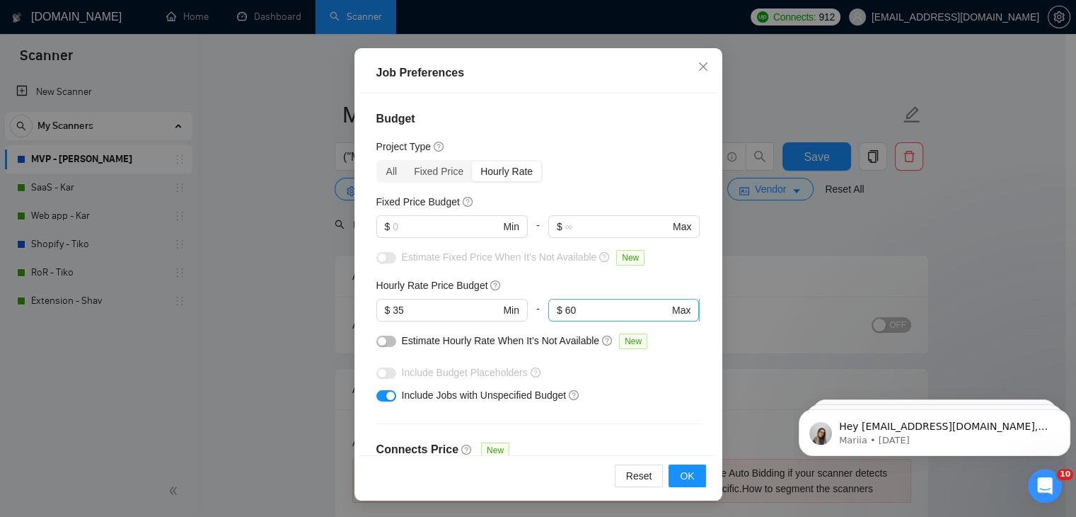
click at [580, 307] on input "60" at bounding box center [617, 310] width 104 height 16
type input "6"
click at [673, 470] on button "OK" at bounding box center [687, 475] width 37 height 23
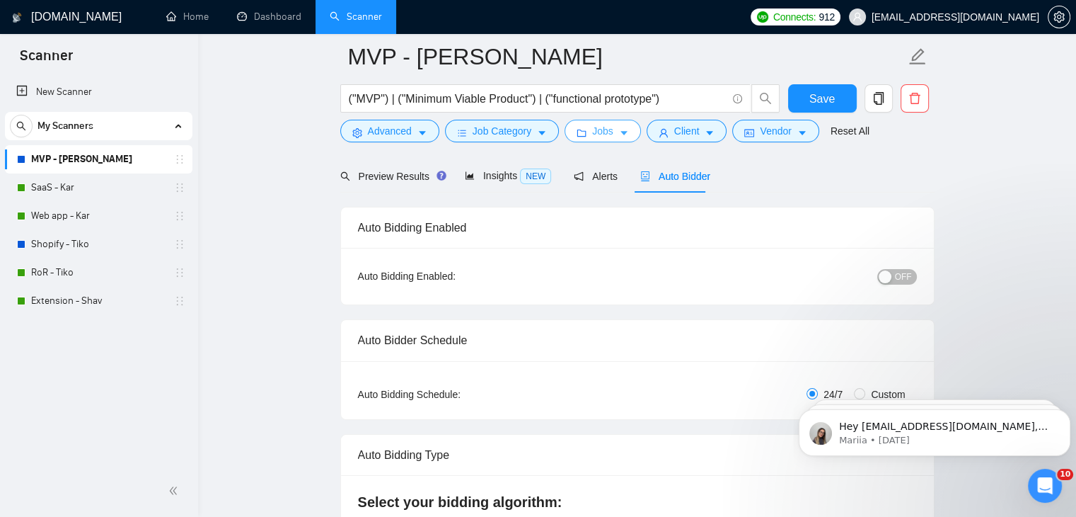
scroll to position [71, 0]
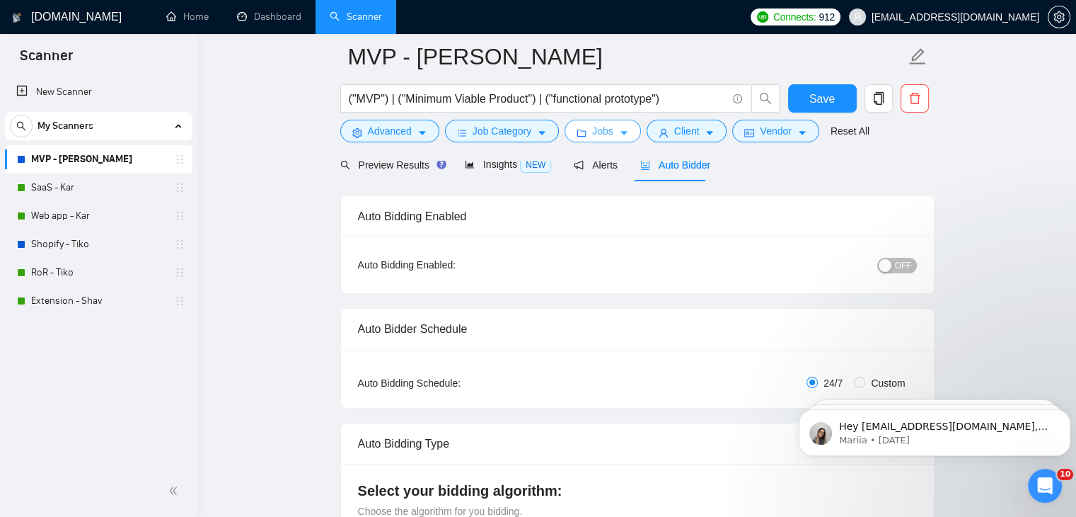
click at [601, 133] on span "Jobs" at bounding box center [602, 131] width 21 height 16
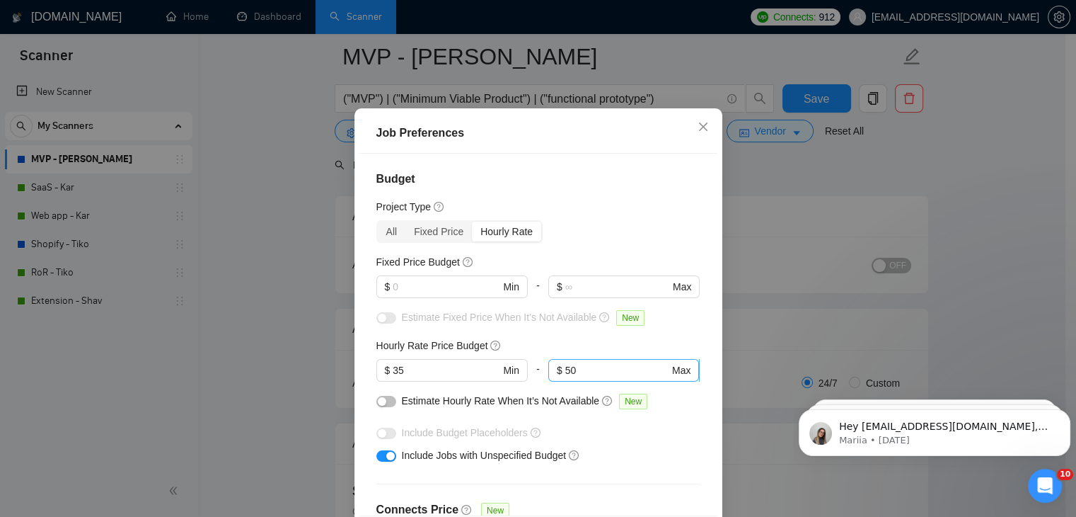
click at [574, 378] on input "50" at bounding box center [617, 370] width 104 height 16
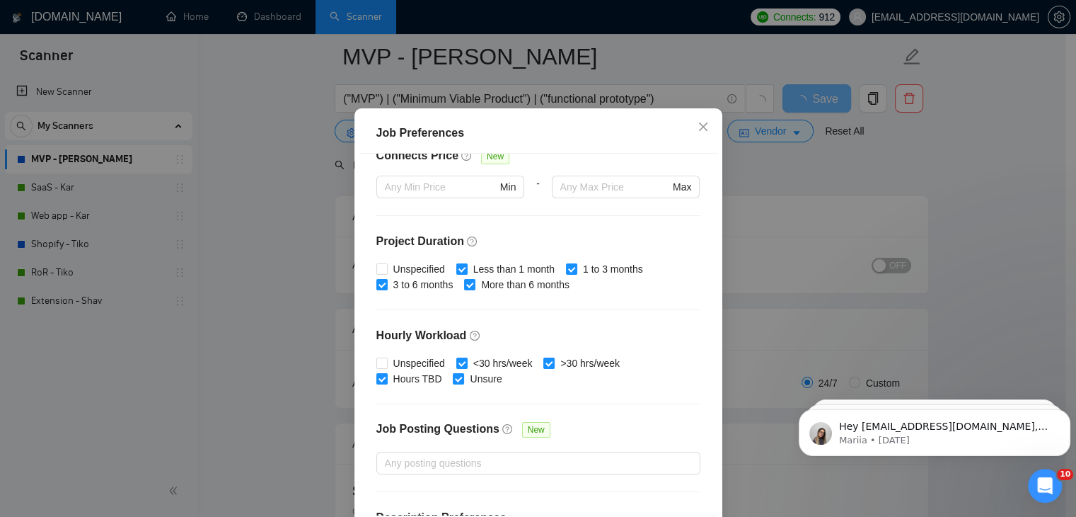
scroll to position [436, 0]
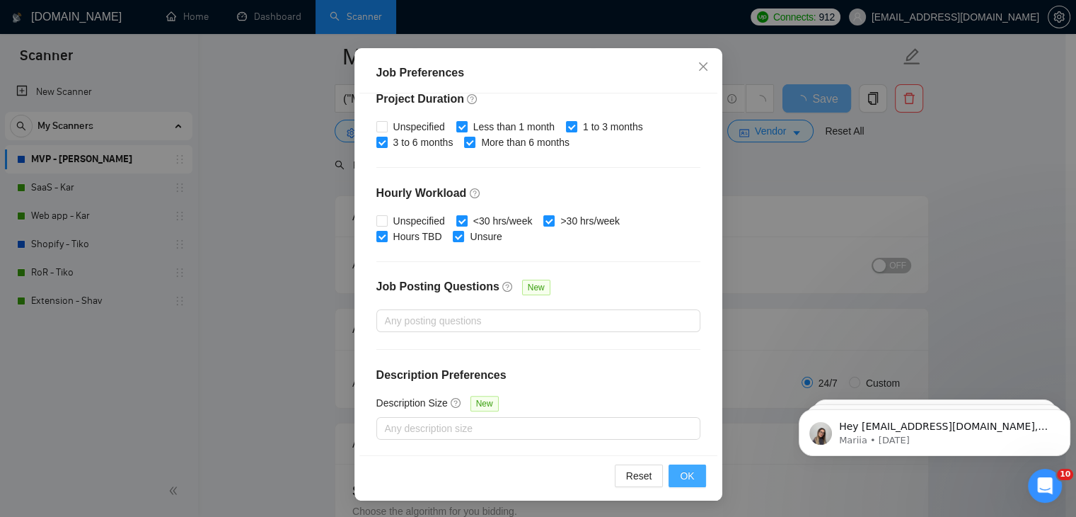
type input "54"
click at [680, 471] on span "OK" at bounding box center [687, 476] width 14 height 16
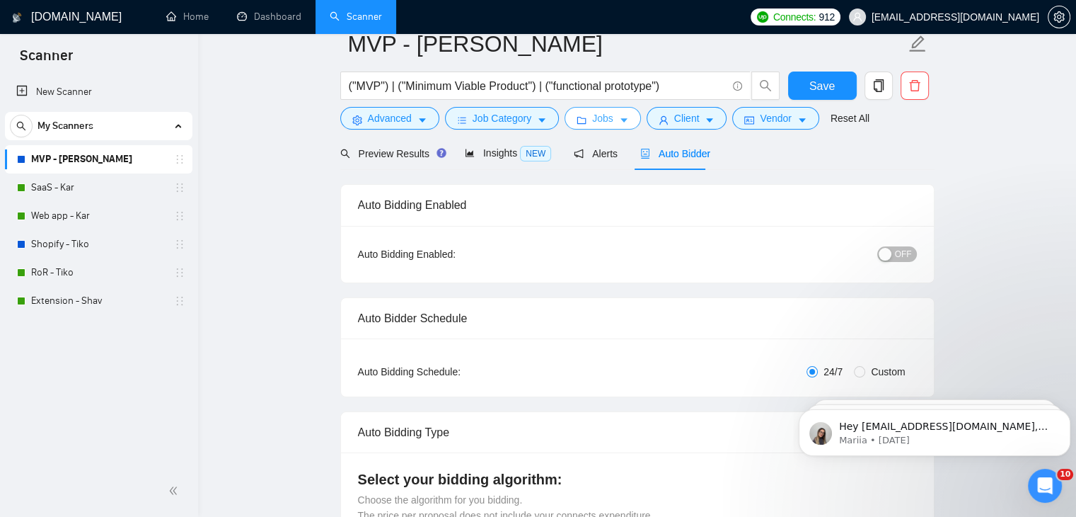
scroll to position [0, 0]
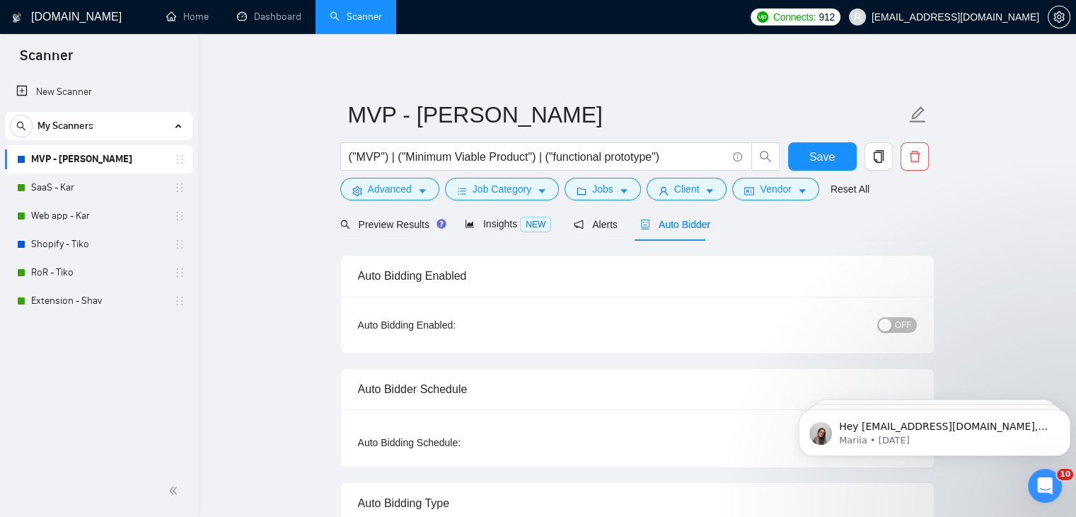
click at [892, 325] on div "button" at bounding box center [885, 324] width 13 height 13
click at [816, 154] on span "Save" at bounding box center [821, 157] width 25 height 18
checkbox input "true"
click at [399, 223] on span "Preview Results" at bounding box center [391, 224] width 102 height 11
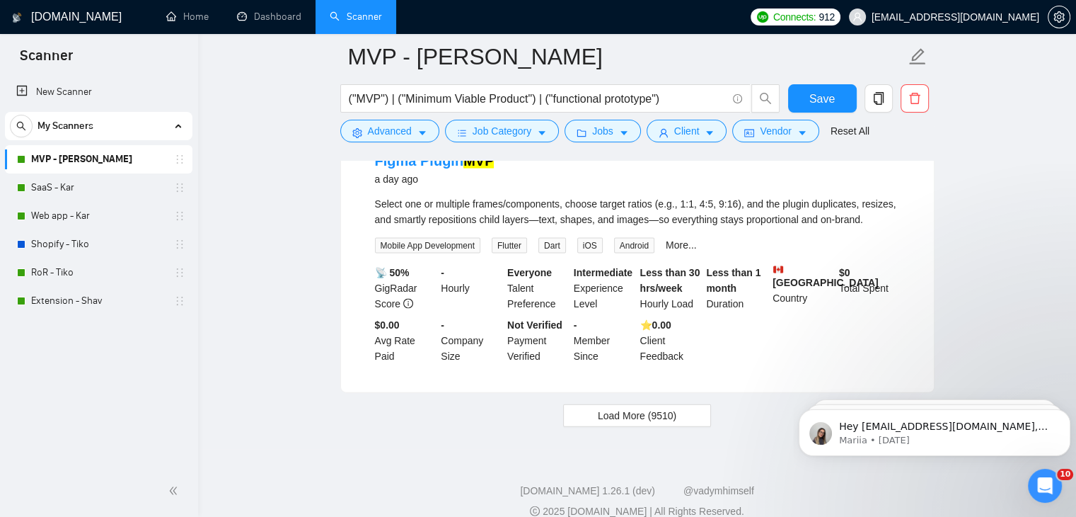
scroll to position [2982, 0]
